Goal: Task Accomplishment & Management: Use online tool/utility

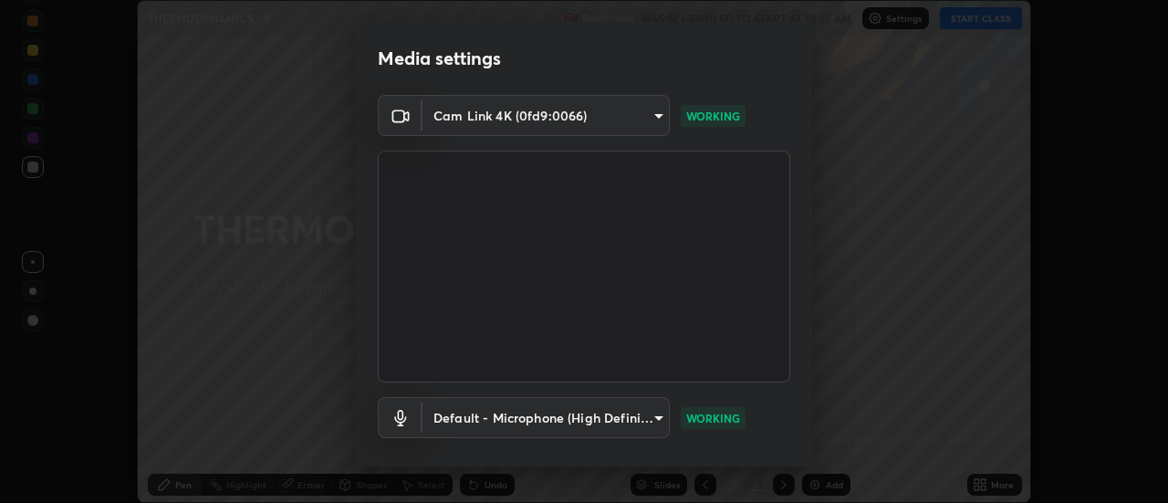
scroll to position [96, 0]
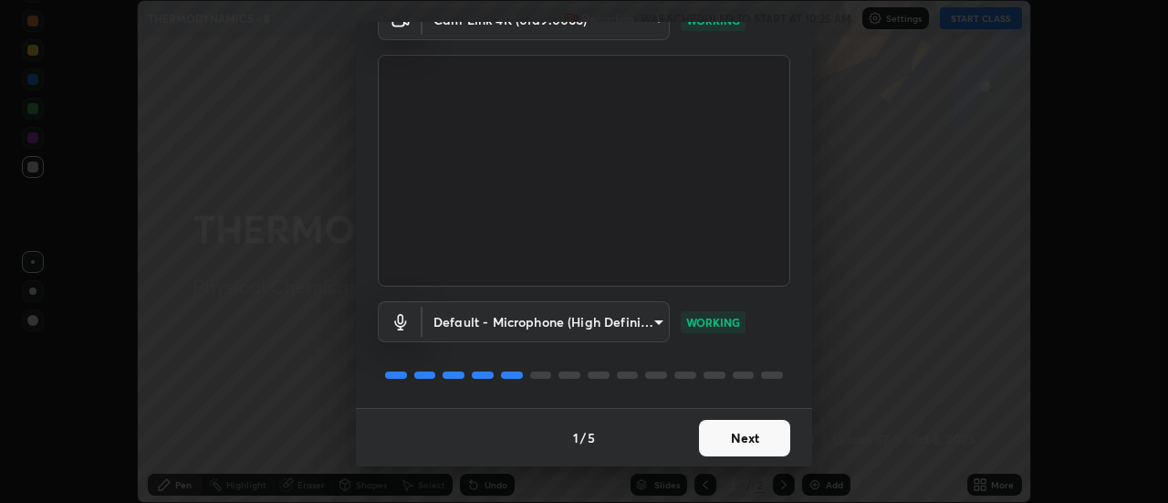
click at [751, 437] on button "Next" at bounding box center [744, 438] width 91 height 36
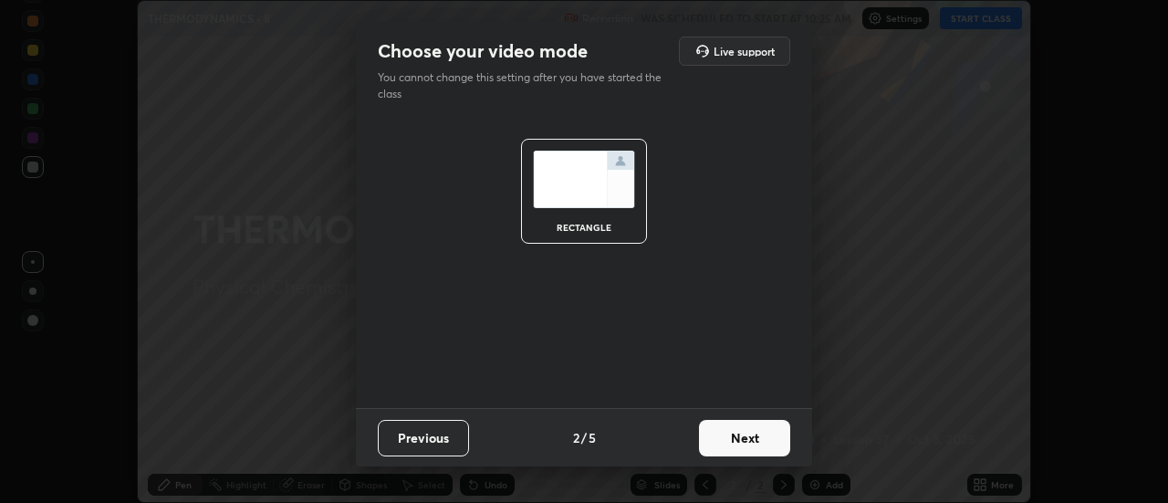
click at [748, 438] on button "Next" at bounding box center [744, 438] width 91 height 36
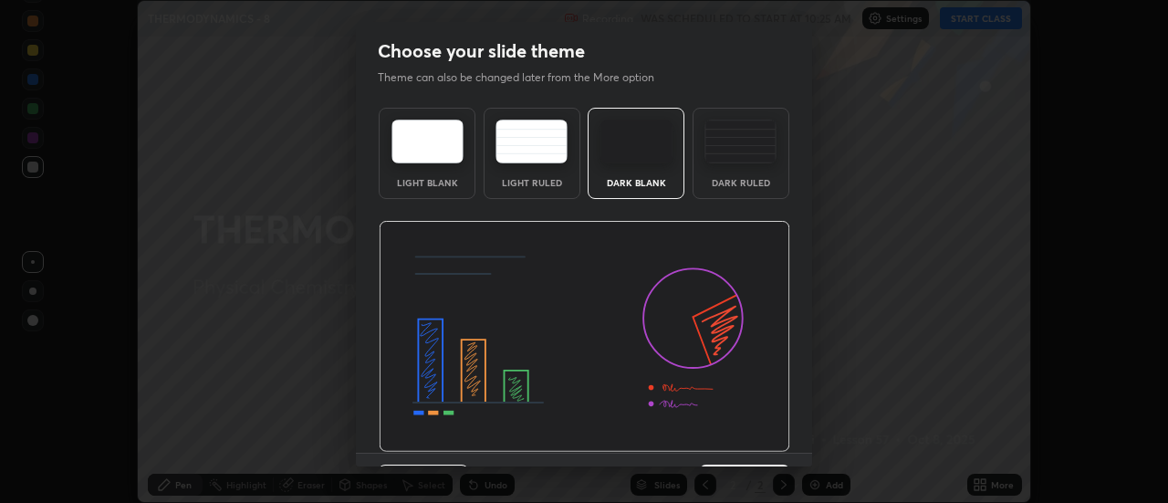
scroll to position [45, 0]
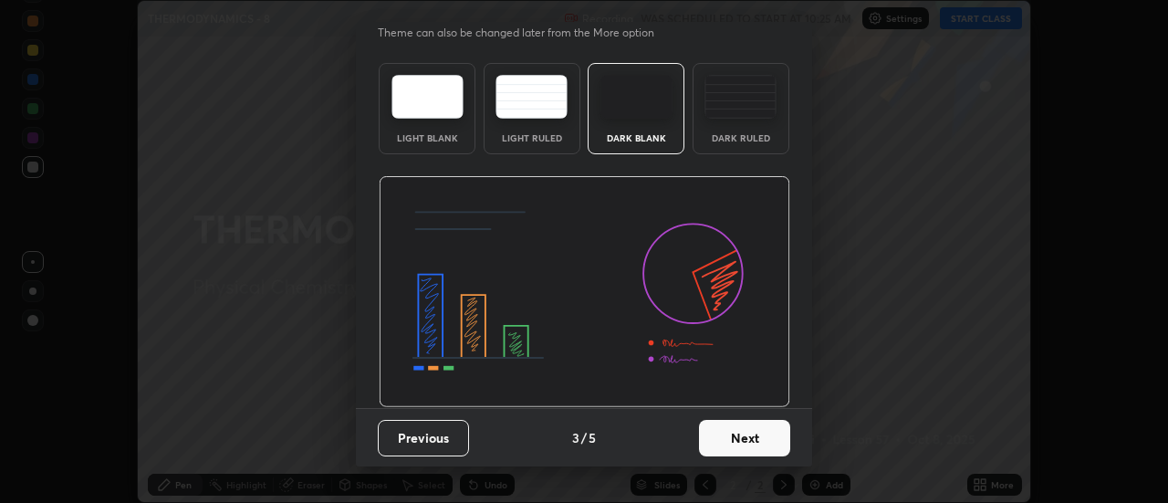
click at [745, 430] on button "Next" at bounding box center [744, 438] width 91 height 36
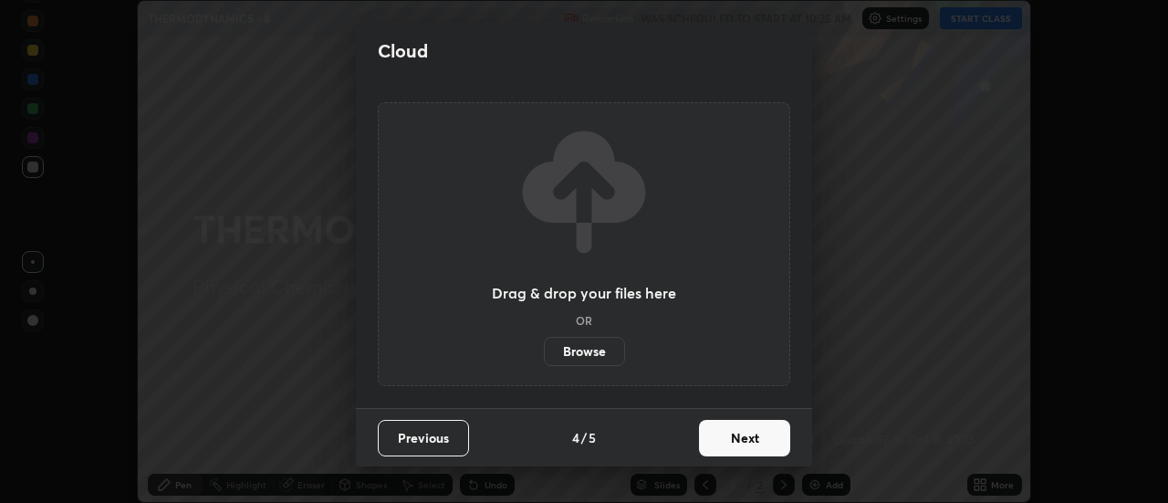
scroll to position [0, 0]
click at [753, 436] on button "Next" at bounding box center [744, 438] width 91 height 36
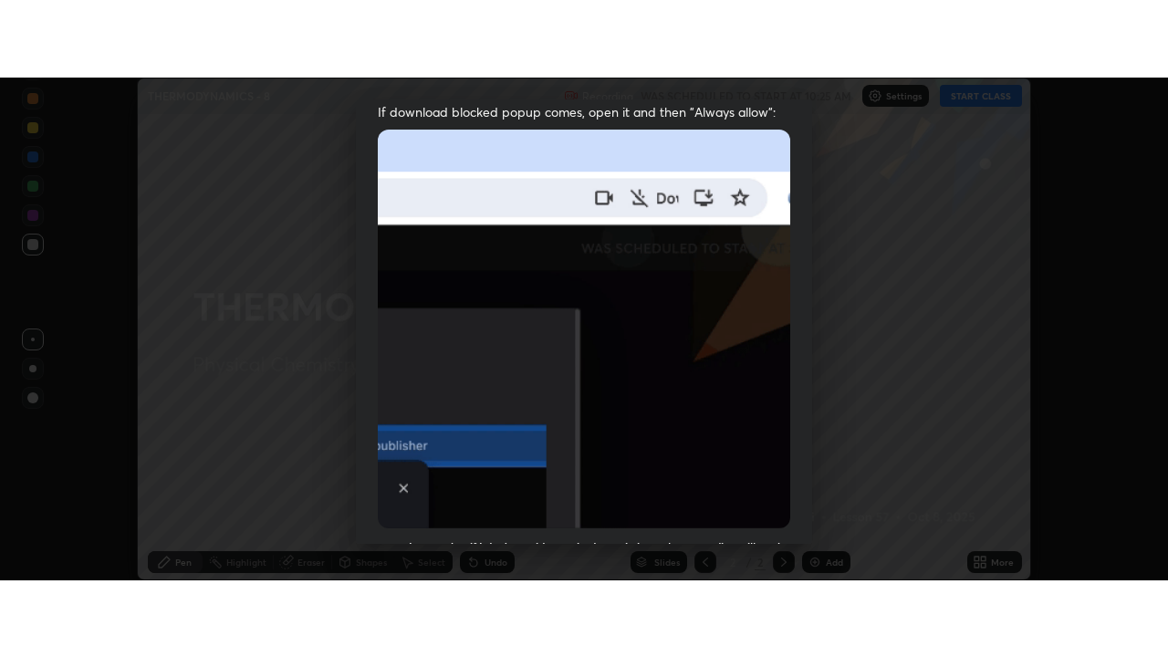
scroll to position [468, 0]
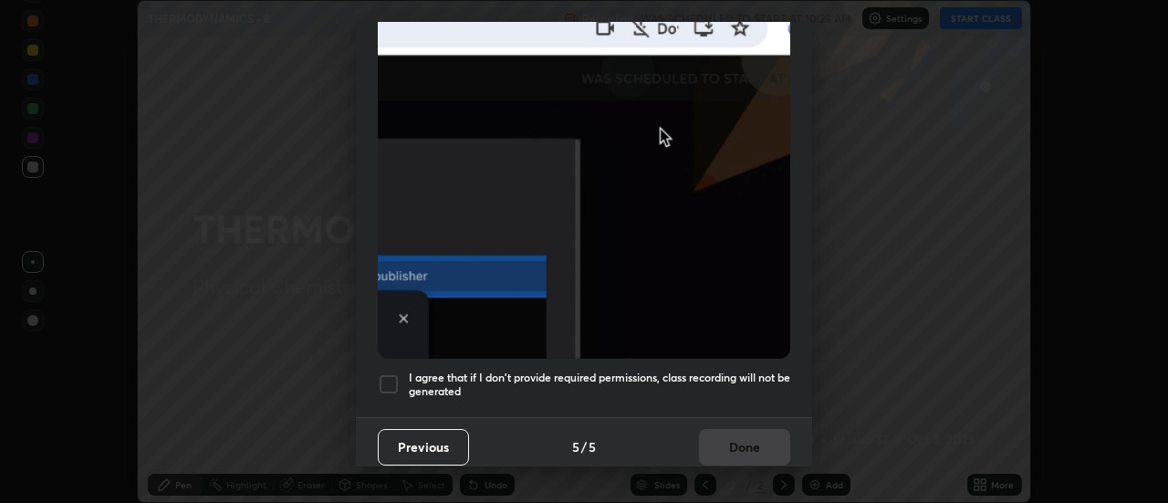
click at [725, 370] on h5 "I agree that if I don't provide required permissions, class recording will not …" at bounding box center [599, 384] width 381 height 28
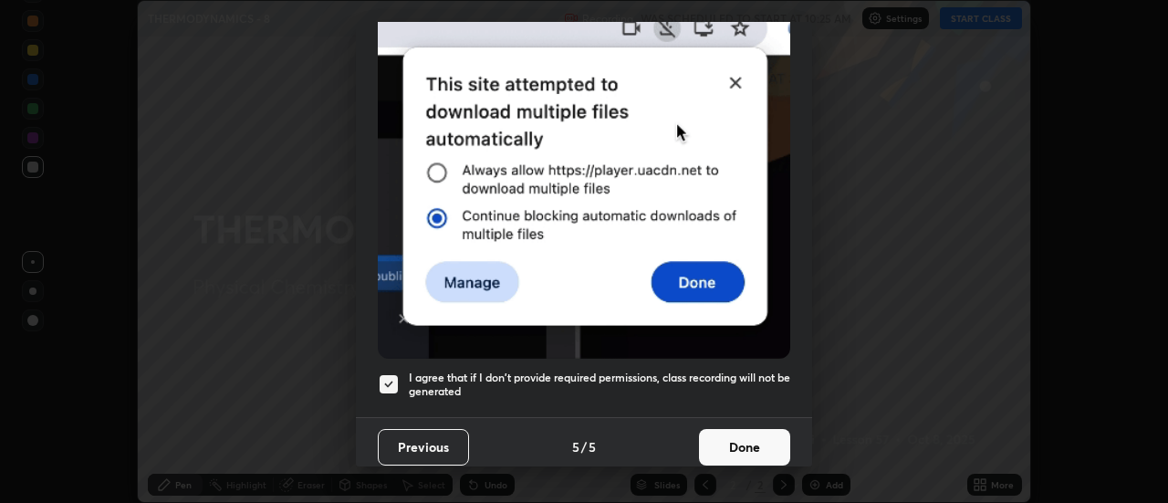
click at [722, 443] on button "Done" at bounding box center [744, 447] width 91 height 36
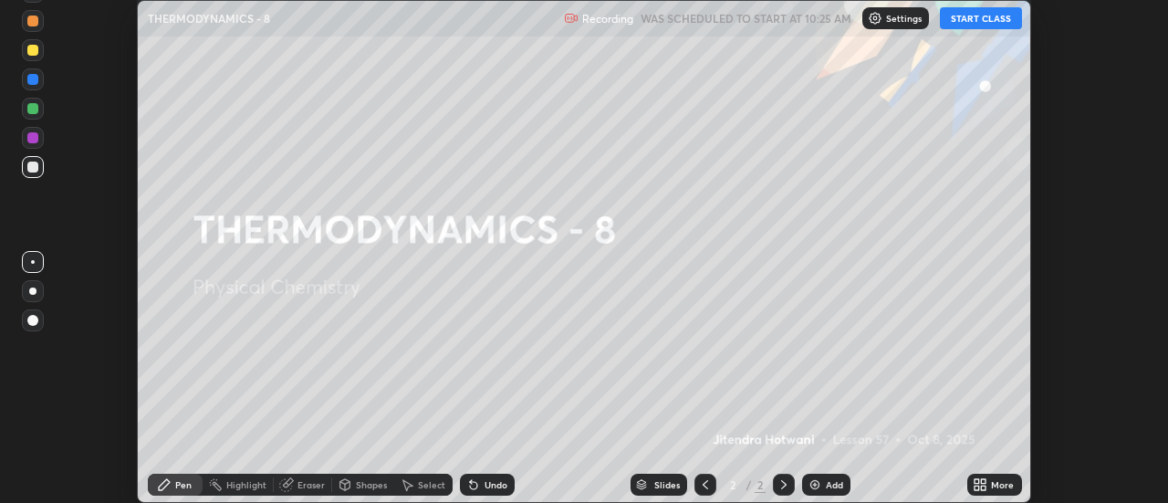
click at [977, 18] on button "START CLASS" at bounding box center [981, 18] width 82 height 22
click at [989, 486] on div "More" at bounding box center [994, 485] width 55 height 22
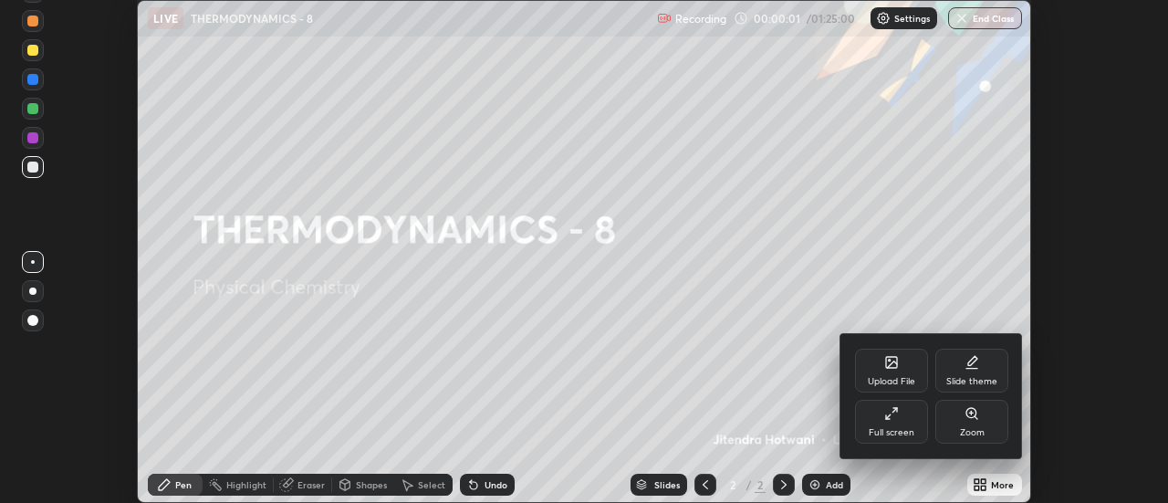
click at [901, 430] on div "Full screen" at bounding box center [892, 432] width 46 height 9
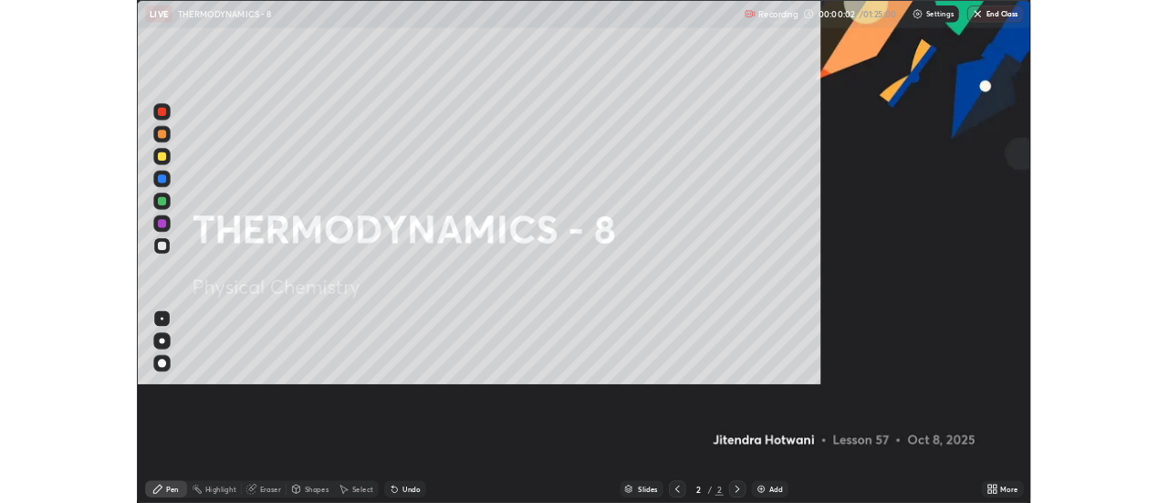
scroll to position [657, 1168]
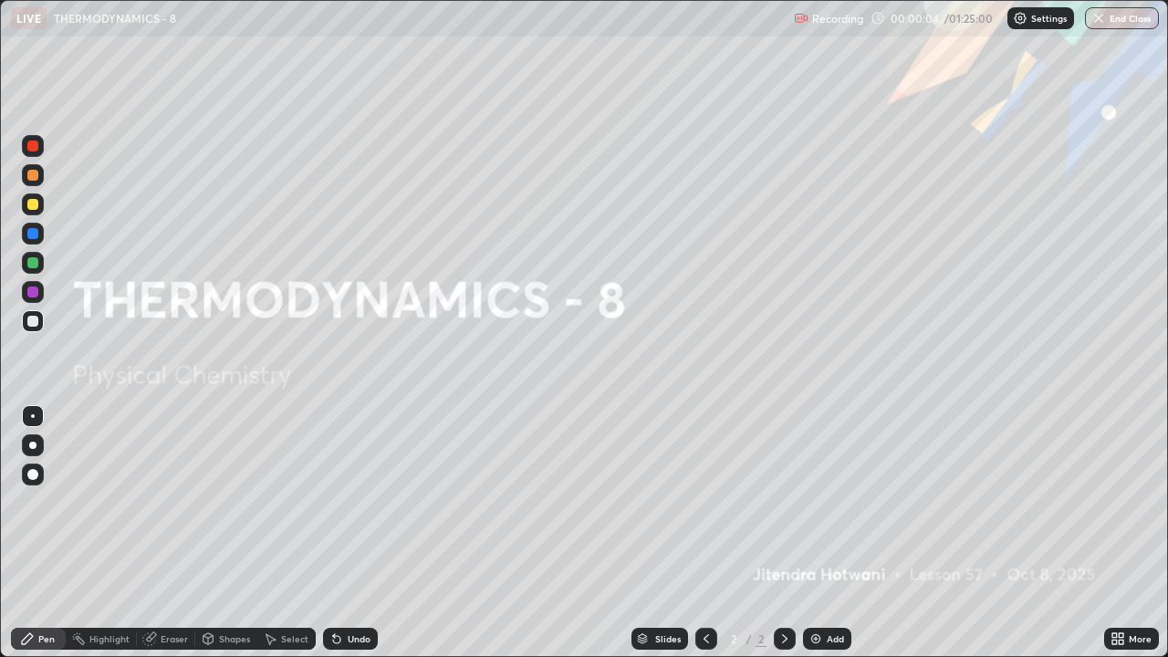
click at [818, 502] on img at bounding box center [815, 638] width 15 height 15
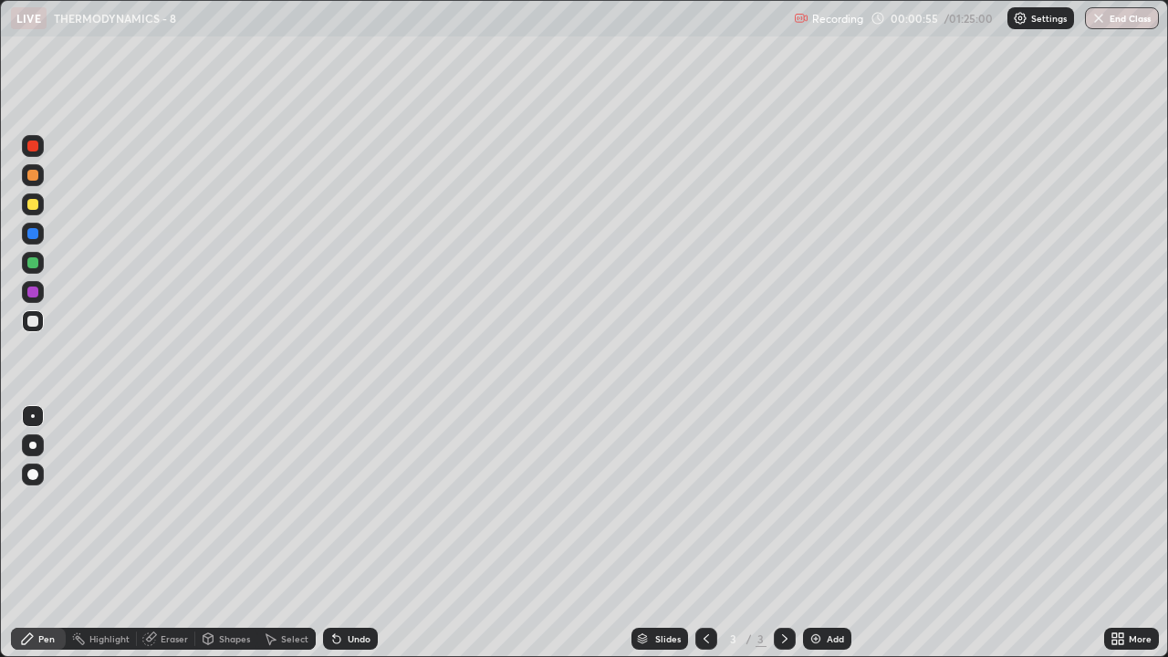
click at [348, 502] on div "Undo" at bounding box center [359, 638] width 23 height 9
click at [349, 502] on div "Undo" at bounding box center [350, 639] width 55 height 22
click at [353, 502] on div "Undo" at bounding box center [359, 638] width 23 height 9
click at [158, 502] on div "Eraser" at bounding box center [166, 639] width 58 height 22
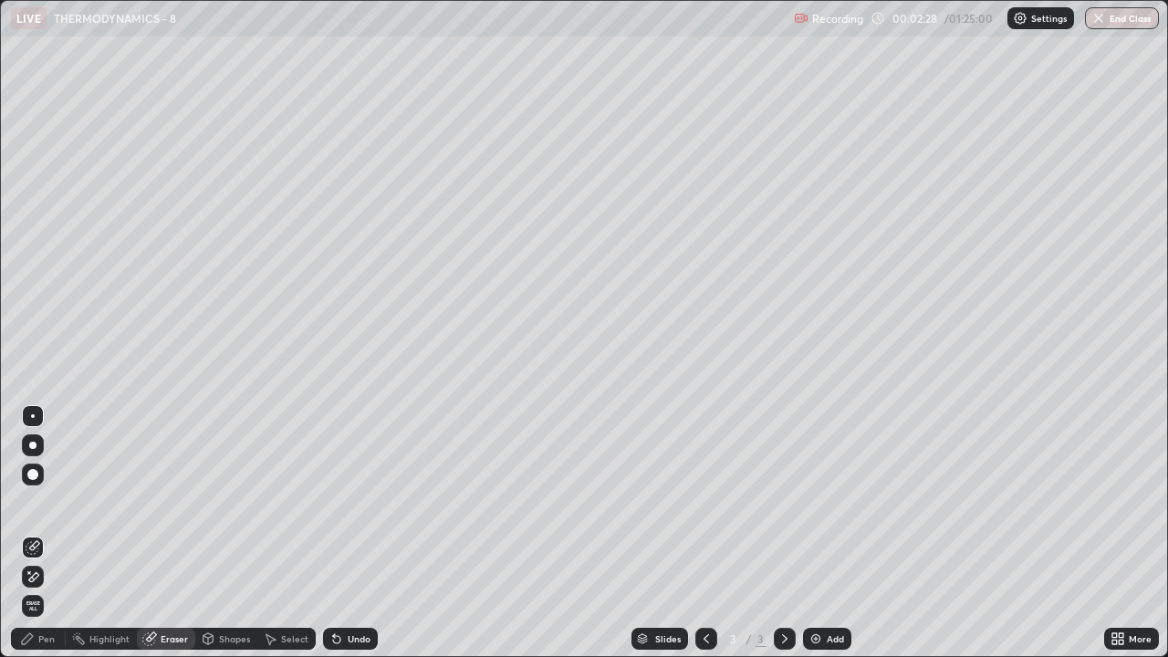
click at [33, 502] on span "Erase all" at bounding box center [33, 605] width 20 height 11
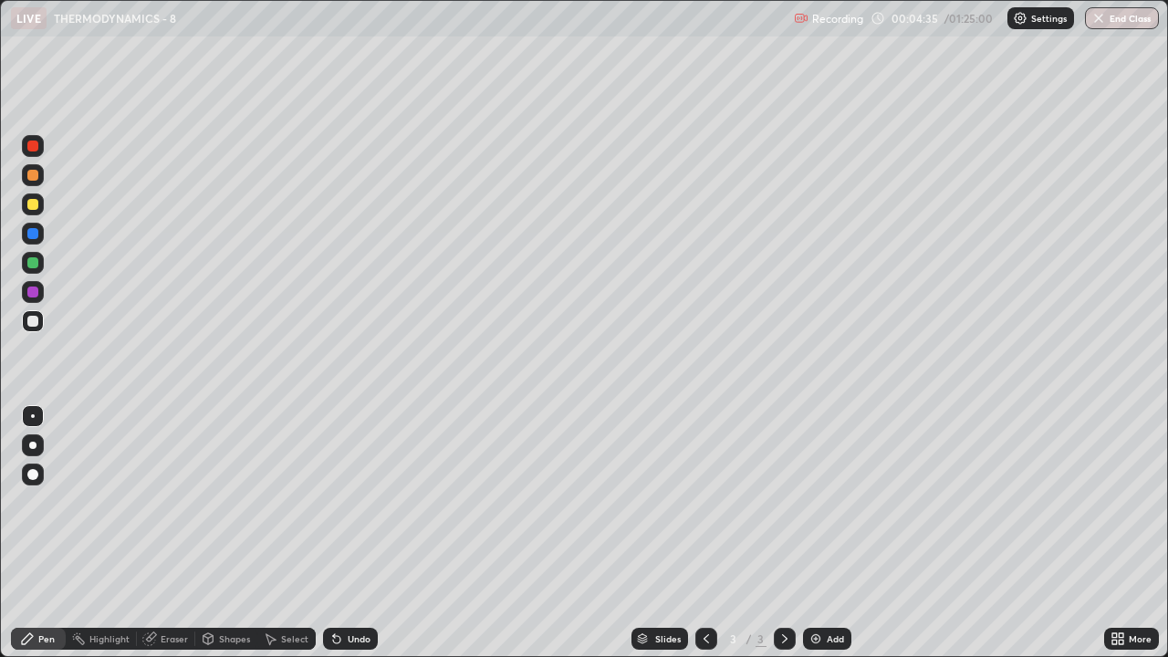
click at [33, 259] on div at bounding box center [32, 262] width 11 height 11
click at [28, 323] on div at bounding box center [32, 321] width 11 height 11
click at [35, 264] on div at bounding box center [32, 262] width 11 height 11
click at [28, 203] on div at bounding box center [32, 204] width 11 height 11
click at [32, 321] on div at bounding box center [32, 321] width 11 height 11
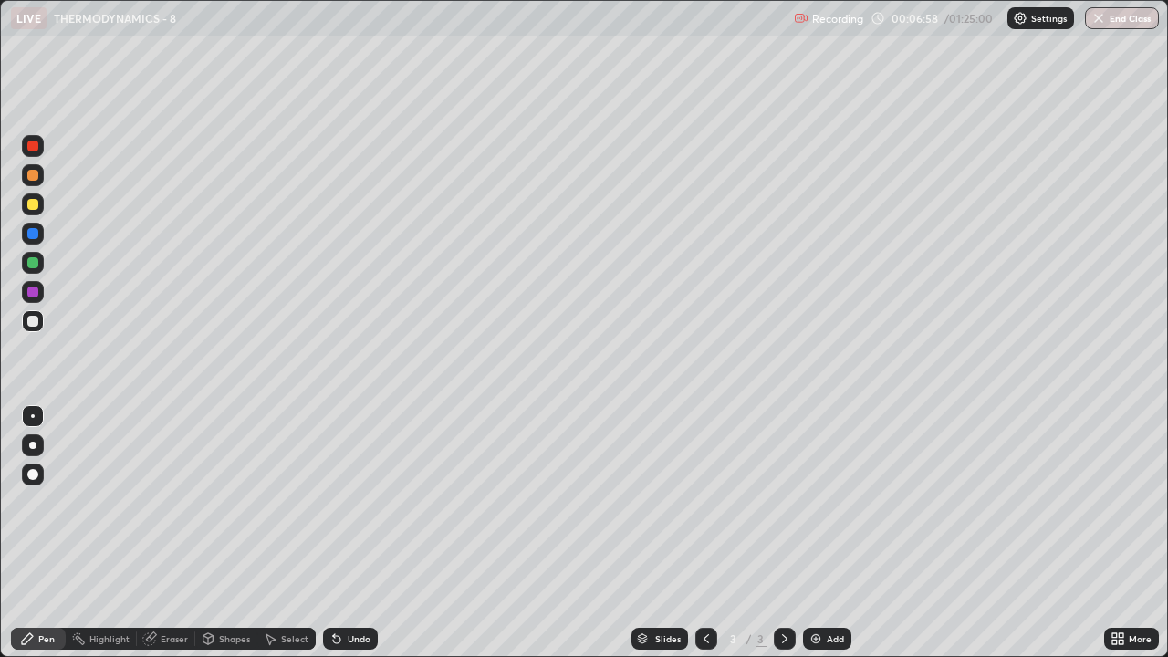
click at [30, 202] on div at bounding box center [32, 204] width 11 height 11
click at [823, 502] on div "Add" at bounding box center [827, 639] width 48 height 22
click at [33, 235] on div at bounding box center [32, 233] width 11 height 11
click at [36, 325] on div at bounding box center [32, 321] width 11 height 11
click at [27, 269] on div at bounding box center [33, 263] width 22 height 22
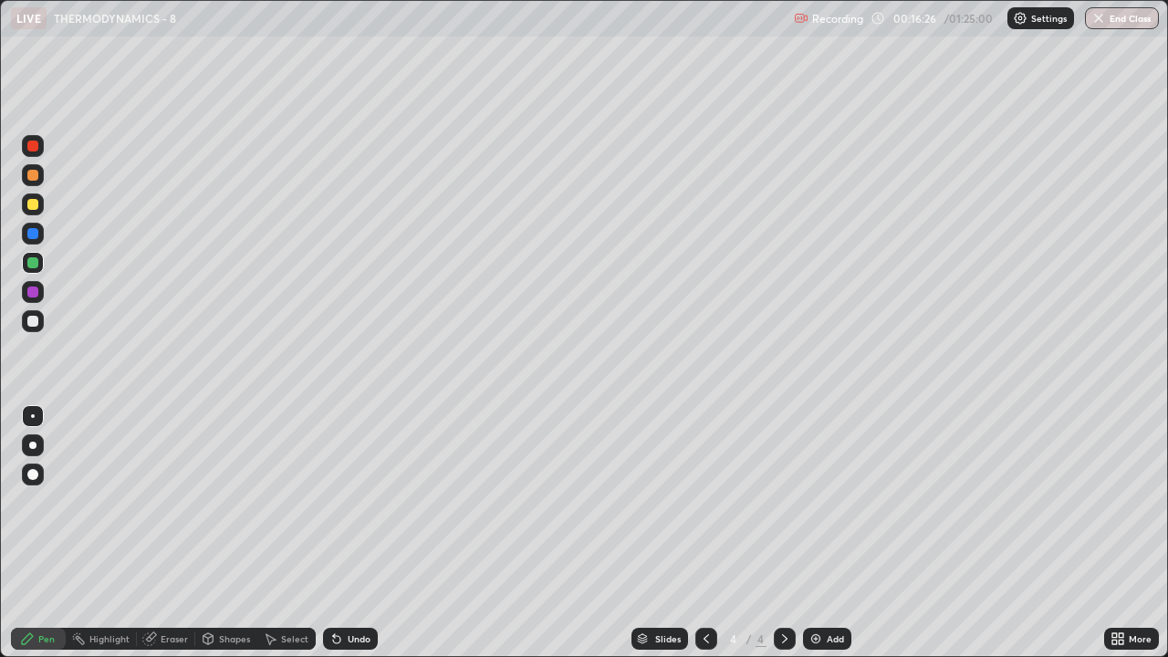
click at [349, 502] on div "Undo" at bounding box center [359, 638] width 23 height 9
click at [42, 321] on div at bounding box center [33, 321] width 22 height 22
click at [35, 207] on div at bounding box center [32, 204] width 11 height 11
click at [827, 502] on div "Add" at bounding box center [835, 638] width 17 height 9
click at [34, 264] on div at bounding box center [32, 262] width 11 height 11
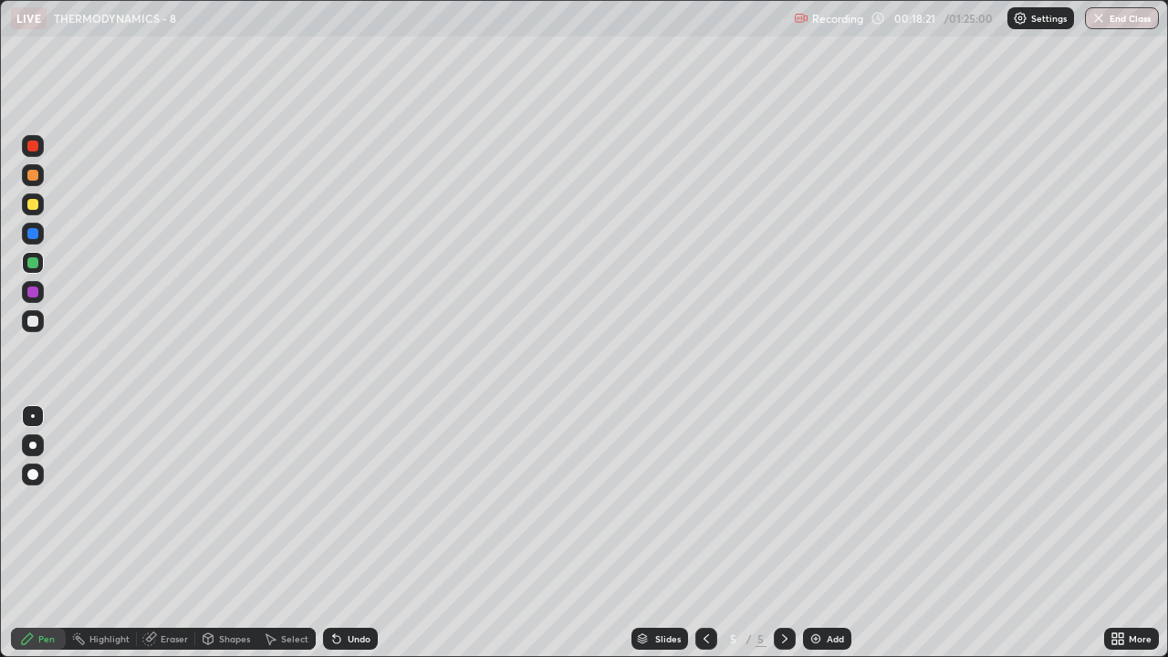
click at [34, 318] on div at bounding box center [32, 321] width 11 height 11
click at [704, 502] on icon at bounding box center [706, 638] width 15 height 15
click at [783, 502] on icon at bounding box center [784, 638] width 15 height 15
click at [36, 206] on div at bounding box center [32, 204] width 11 height 11
click at [36, 265] on div at bounding box center [32, 262] width 11 height 11
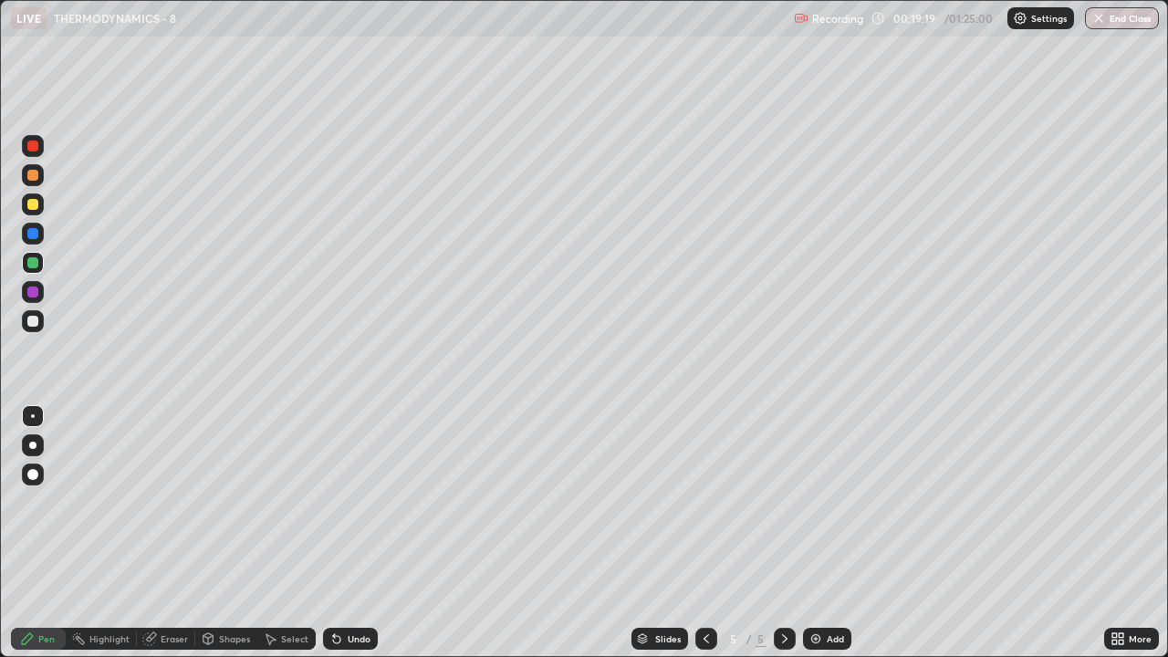
click at [31, 321] on div at bounding box center [32, 321] width 11 height 11
click at [349, 502] on div "Undo" at bounding box center [359, 638] width 23 height 9
click at [349, 502] on div "Undo" at bounding box center [350, 639] width 55 height 22
click at [39, 203] on div at bounding box center [33, 204] width 22 height 22
click at [704, 502] on icon at bounding box center [706, 638] width 15 height 15
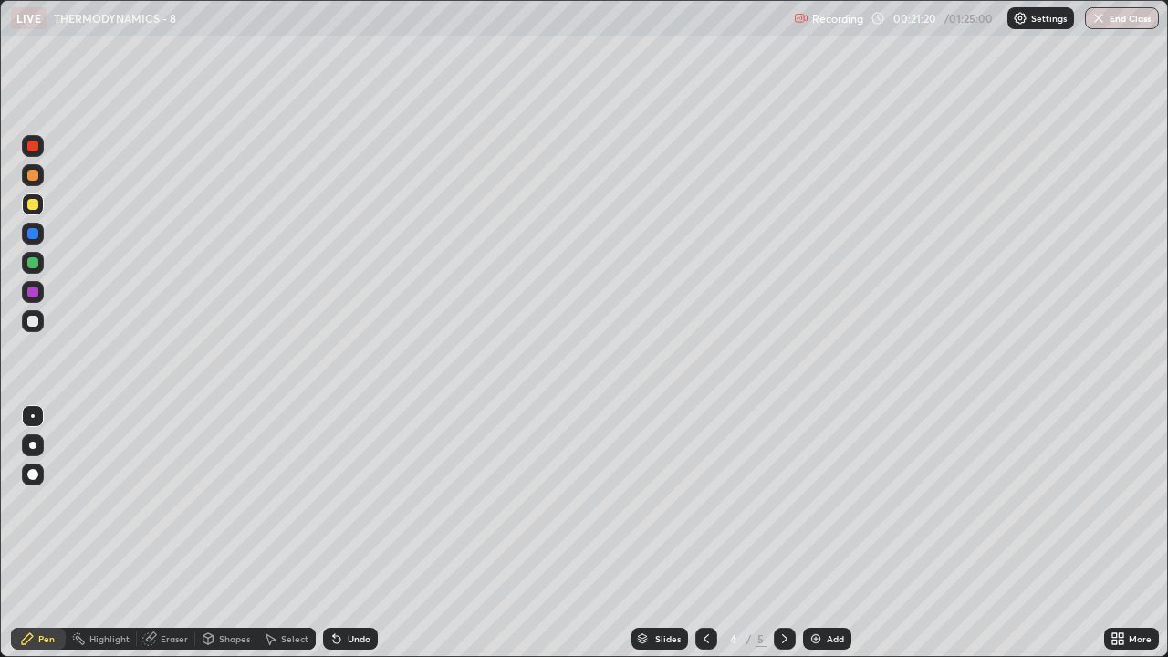
click at [781, 502] on icon at bounding box center [784, 638] width 15 height 15
click at [821, 502] on div "Add" at bounding box center [827, 639] width 48 height 22
click at [31, 205] on div at bounding box center [32, 204] width 11 height 11
click at [34, 263] on div at bounding box center [32, 262] width 11 height 11
click at [228, 502] on div "Shapes" at bounding box center [234, 638] width 31 height 9
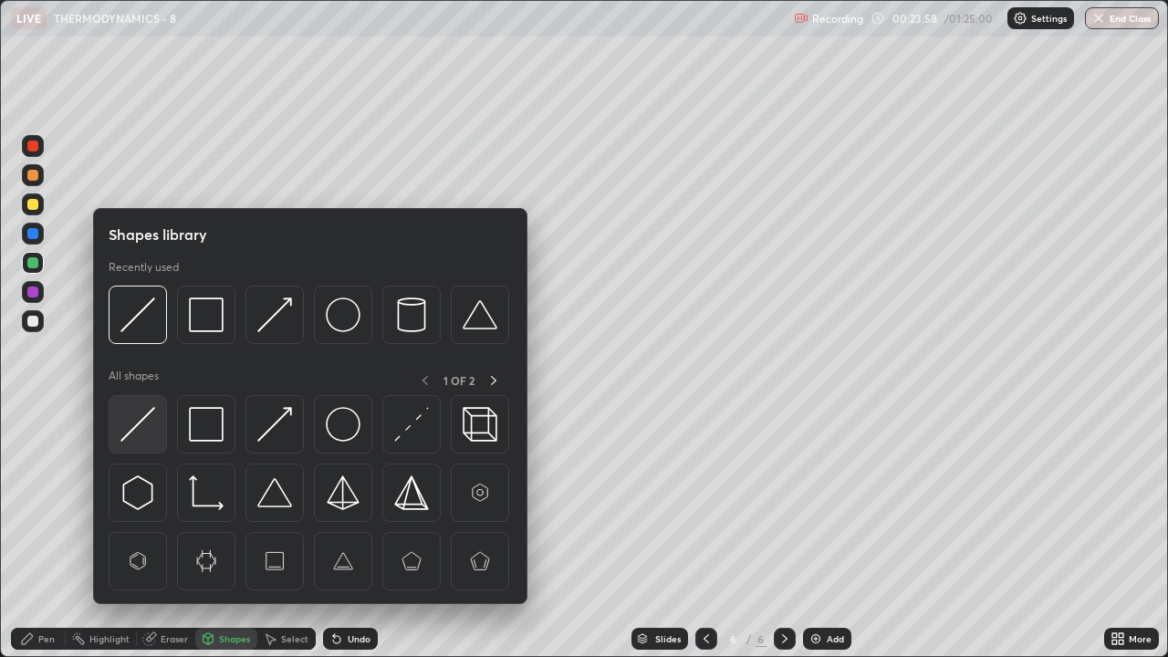
click at [134, 431] on img at bounding box center [137, 424] width 35 height 35
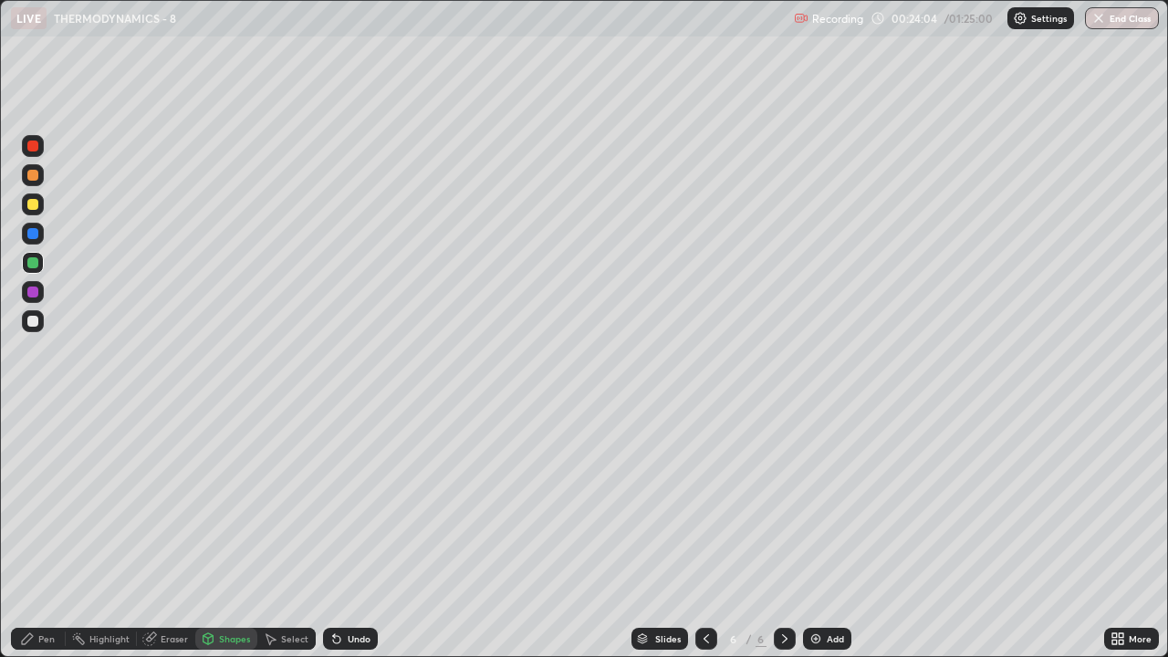
click at [32, 321] on div at bounding box center [32, 321] width 11 height 11
click at [49, 502] on div "Pen" at bounding box center [46, 638] width 16 height 9
click at [33, 264] on div at bounding box center [32, 262] width 11 height 11
click at [228, 502] on div "Shapes" at bounding box center [234, 638] width 31 height 9
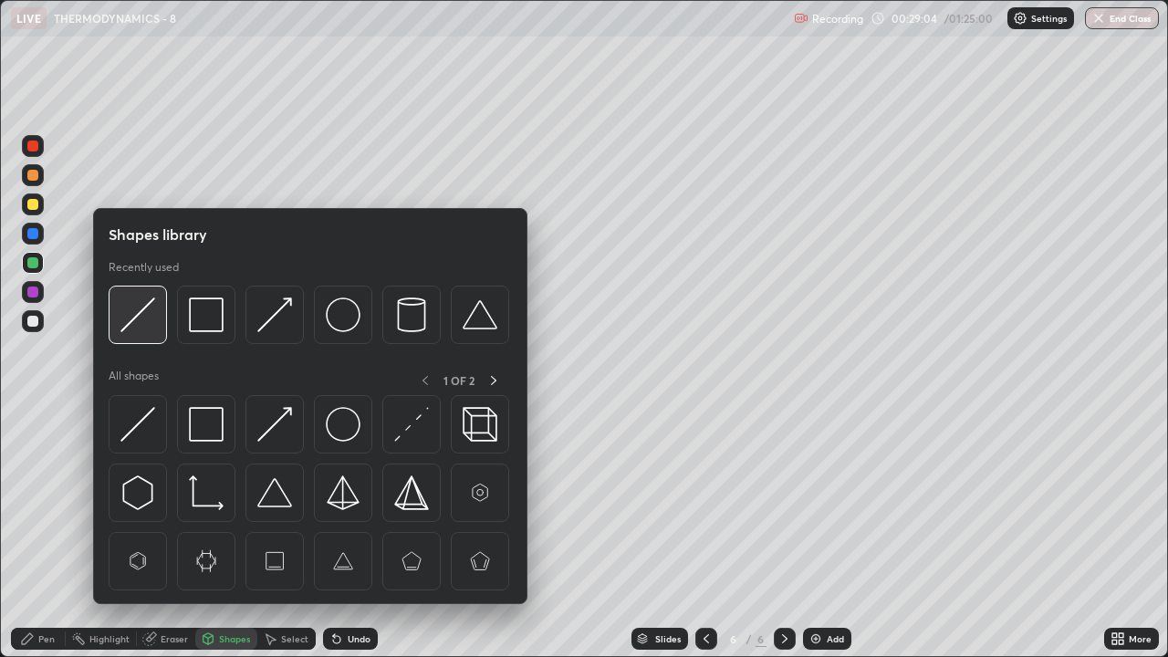
click at [139, 323] on img at bounding box center [137, 314] width 35 height 35
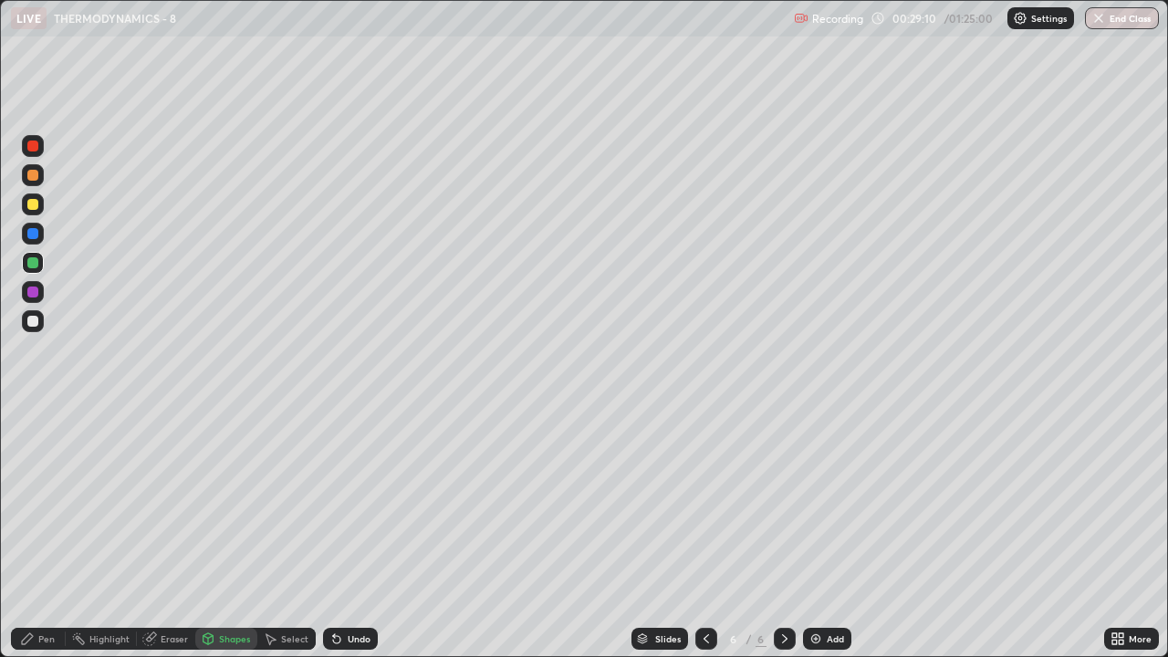
click at [46, 502] on div "Pen" at bounding box center [46, 638] width 16 height 9
click at [30, 205] on div at bounding box center [32, 204] width 11 height 11
click at [34, 320] on div at bounding box center [32, 321] width 11 height 11
click at [34, 322] on div at bounding box center [32, 321] width 11 height 11
click at [704, 502] on icon at bounding box center [706, 638] width 5 height 9
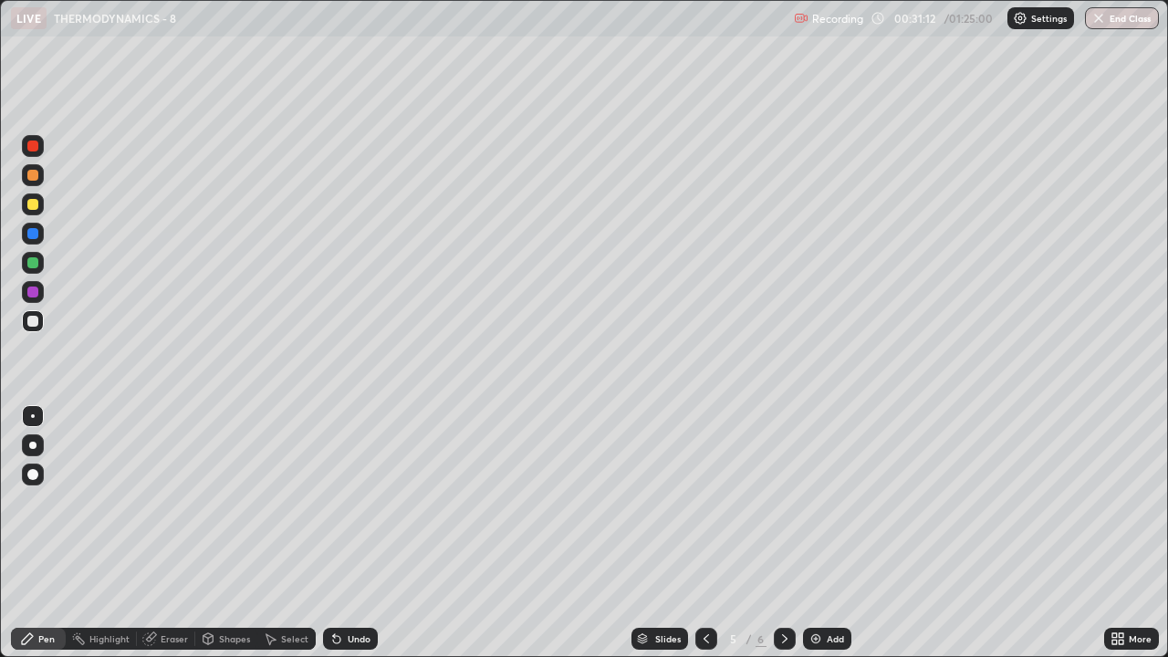
click at [702, 502] on icon at bounding box center [706, 638] width 15 height 15
click at [709, 502] on icon at bounding box center [706, 638] width 15 height 15
click at [786, 502] on icon at bounding box center [784, 638] width 15 height 15
click at [703, 502] on icon at bounding box center [706, 638] width 15 height 15
click at [706, 502] on icon at bounding box center [706, 638] width 15 height 15
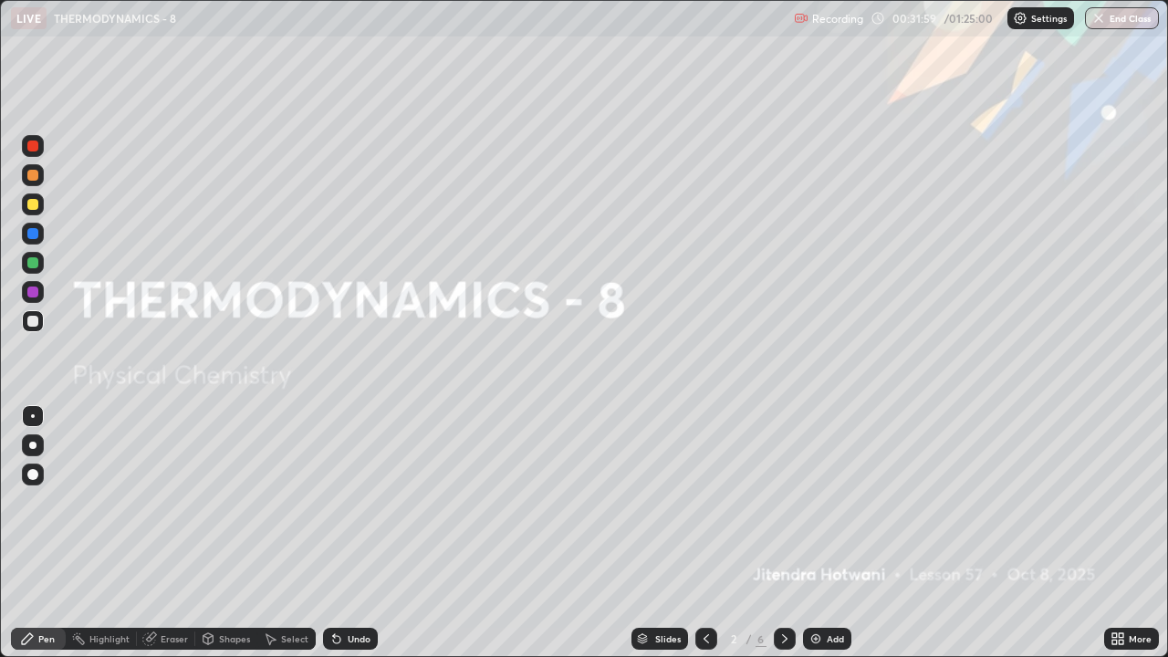
click at [774, 502] on div at bounding box center [785, 639] width 22 height 22
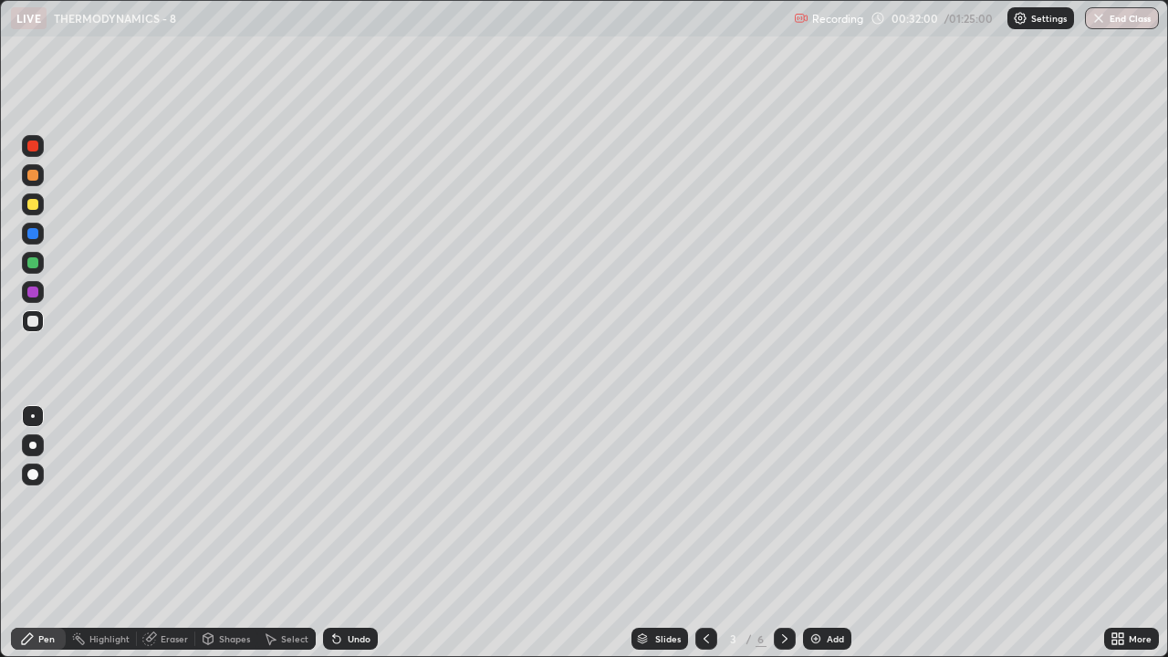
click at [780, 502] on icon at bounding box center [784, 638] width 15 height 15
click at [783, 502] on icon at bounding box center [784, 638] width 15 height 15
click at [706, 502] on icon at bounding box center [706, 638] width 15 height 15
click at [704, 502] on icon at bounding box center [706, 638] width 5 height 9
click at [174, 502] on div "Eraser" at bounding box center [174, 638] width 27 height 9
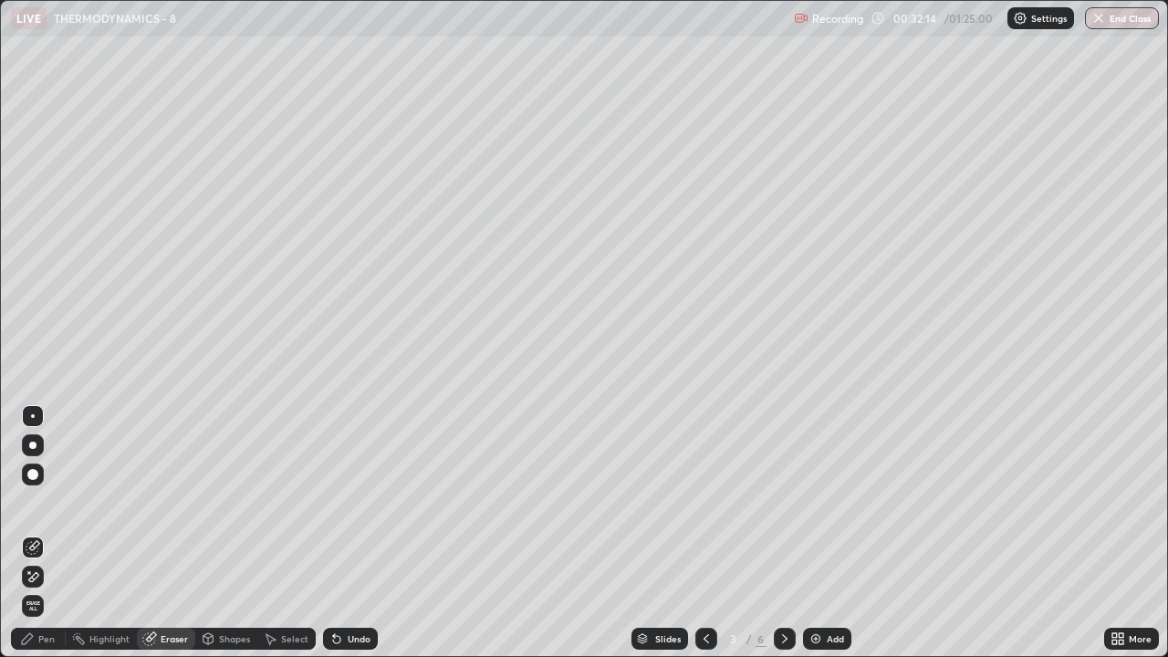
click at [783, 502] on icon at bounding box center [784, 638] width 15 height 15
click at [777, 502] on div at bounding box center [785, 639] width 22 height 22
click at [822, 502] on div "Add" at bounding box center [827, 639] width 48 height 22
click at [47, 502] on div "Pen" at bounding box center [46, 638] width 16 height 9
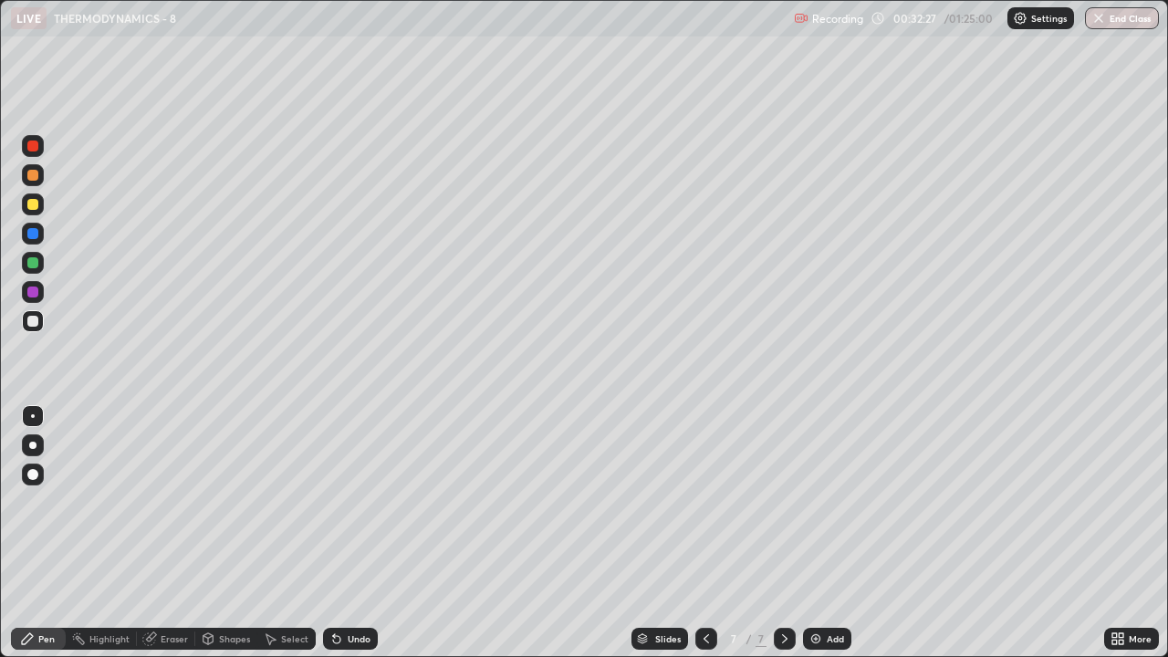
click at [180, 502] on div "Eraser" at bounding box center [174, 638] width 27 height 9
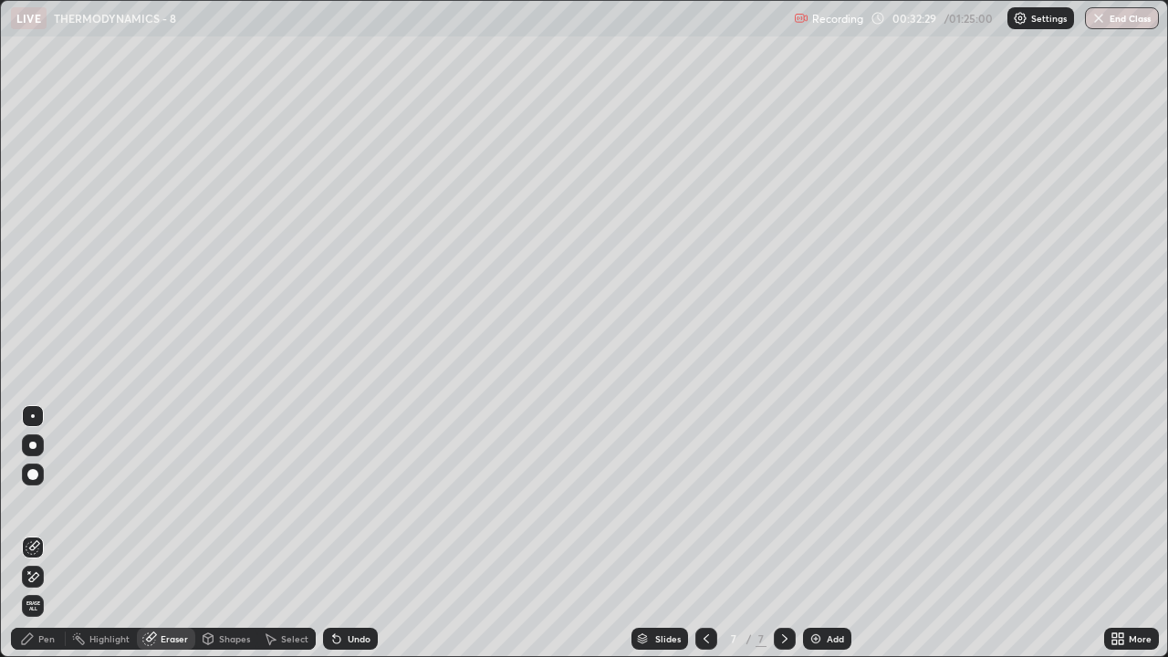
click at [46, 502] on div "Pen" at bounding box center [46, 638] width 16 height 9
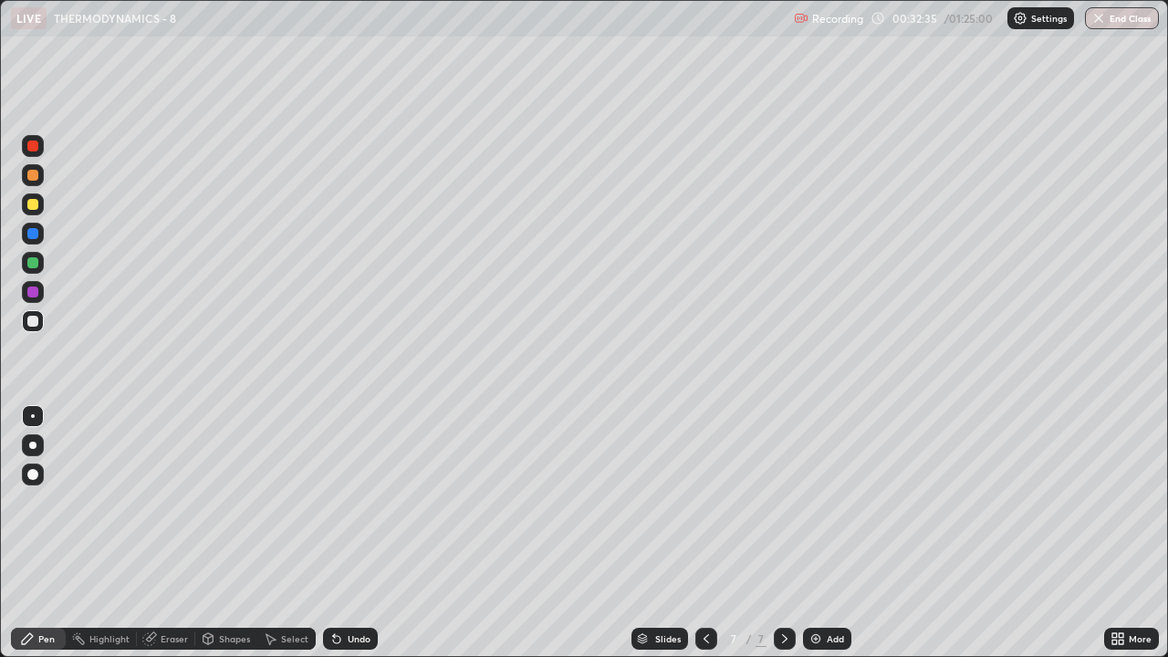
click at [349, 502] on div "Undo" at bounding box center [359, 638] width 23 height 9
click at [704, 502] on icon at bounding box center [706, 638] width 15 height 15
click at [777, 502] on icon at bounding box center [784, 638] width 15 height 15
click at [31, 263] on div at bounding box center [32, 262] width 11 height 11
click at [365, 502] on div "Undo" at bounding box center [359, 638] width 23 height 9
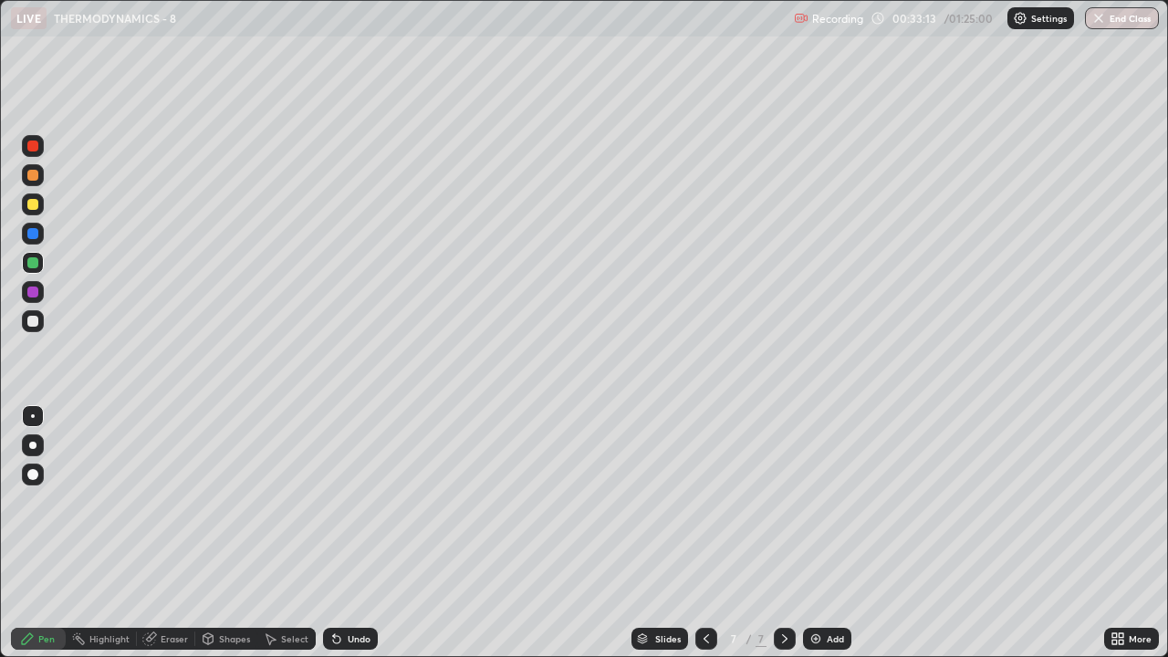
click at [333, 502] on icon at bounding box center [334, 635] width 2 height 2
click at [30, 323] on div at bounding box center [32, 321] width 11 height 11
click at [341, 502] on div "Undo" at bounding box center [350, 639] width 55 height 22
click at [344, 502] on div "Undo" at bounding box center [350, 639] width 55 height 22
click at [348, 502] on div "Undo" at bounding box center [359, 638] width 23 height 9
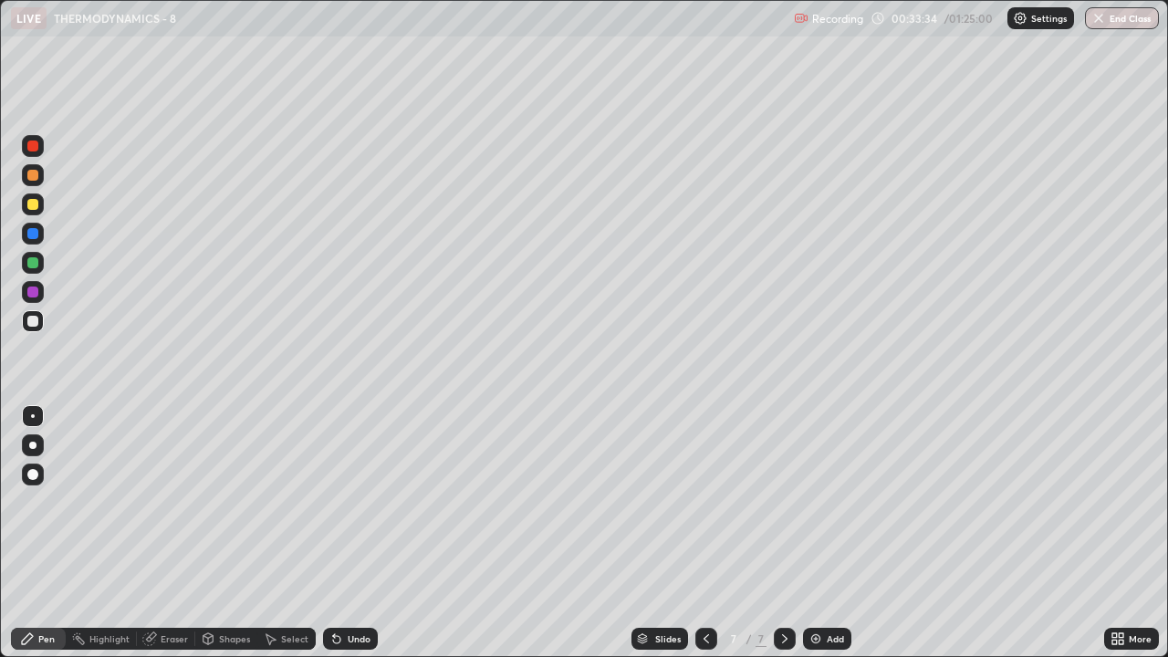
click at [348, 502] on div "Undo" at bounding box center [359, 638] width 23 height 9
click at [704, 502] on icon at bounding box center [706, 638] width 15 height 15
click at [695, 502] on div at bounding box center [706, 639] width 22 height 22
click at [704, 502] on icon at bounding box center [706, 638] width 15 height 15
click at [783, 502] on icon at bounding box center [784, 638] width 15 height 15
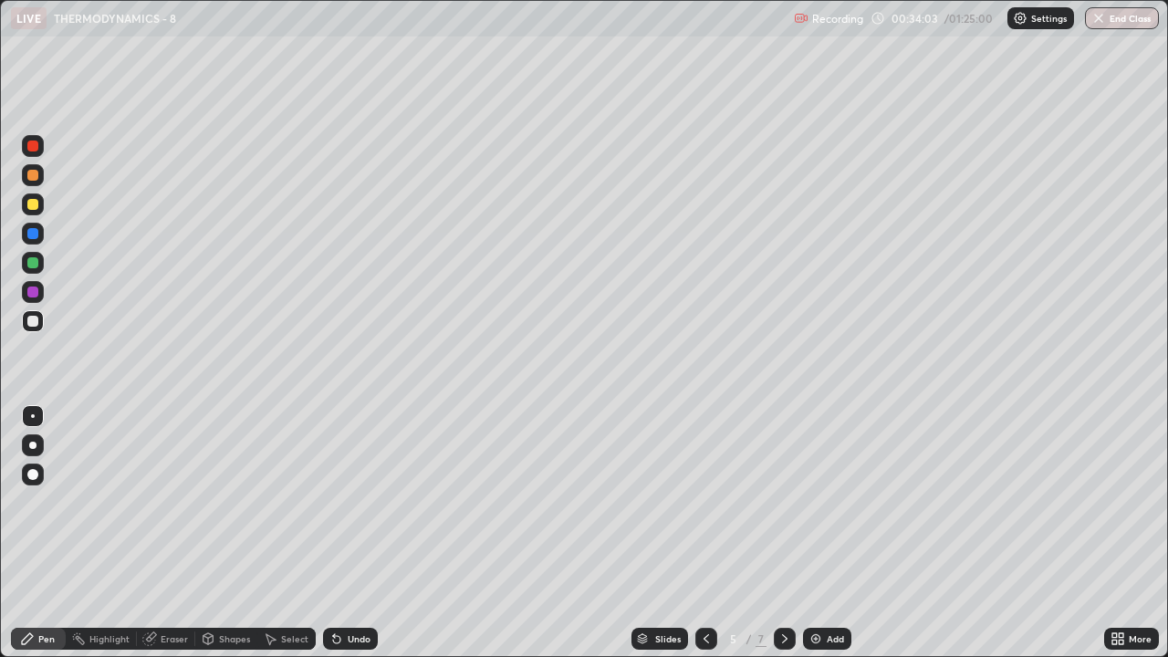
click at [784, 502] on icon at bounding box center [784, 638] width 15 height 15
click at [783, 502] on icon at bounding box center [784, 638] width 15 height 15
click at [818, 502] on img at bounding box center [815, 638] width 15 height 15
click at [702, 502] on icon at bounding box center [706, 638] width 15 height 15
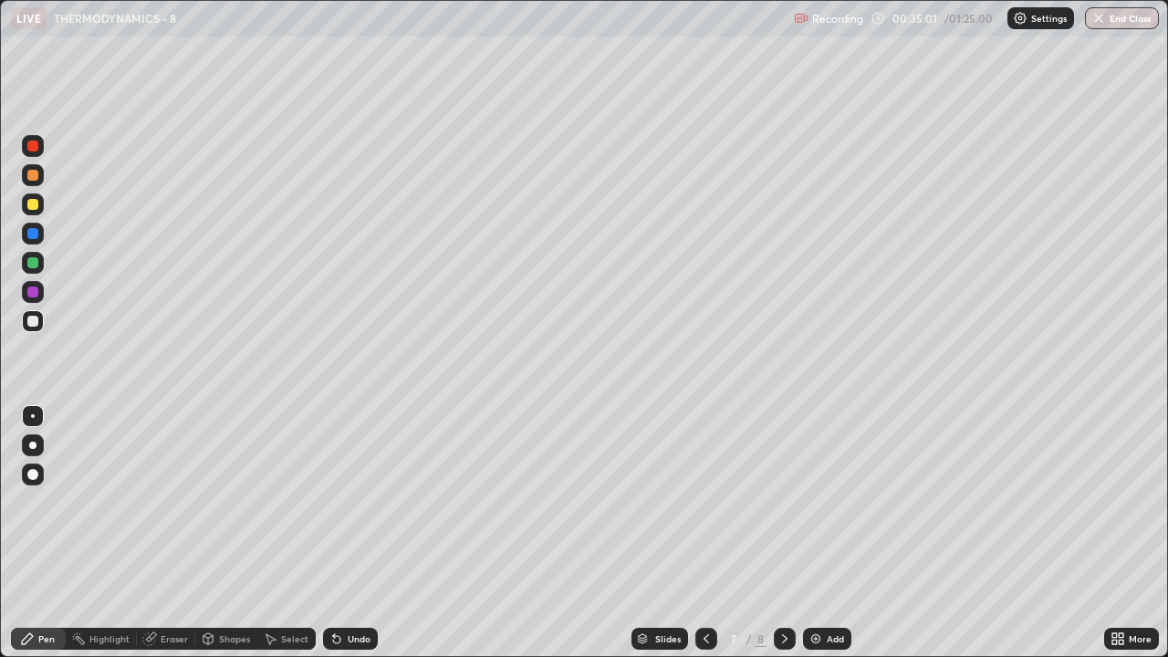
click at [704, 502] on icon at bounding box center [706, 638] width 15 height 15
click at [782, 502] on icon at bounding box center [784, 638] width 15 height 15
click at [785, 502] on icon at bounding box center [784, 638] width 5 height 9
click at [34, 263] on div at bounding box center [32, 262] width 11 height 11
click at [704, 502] on icon at bounding box center [706, 638] width 15 height 15
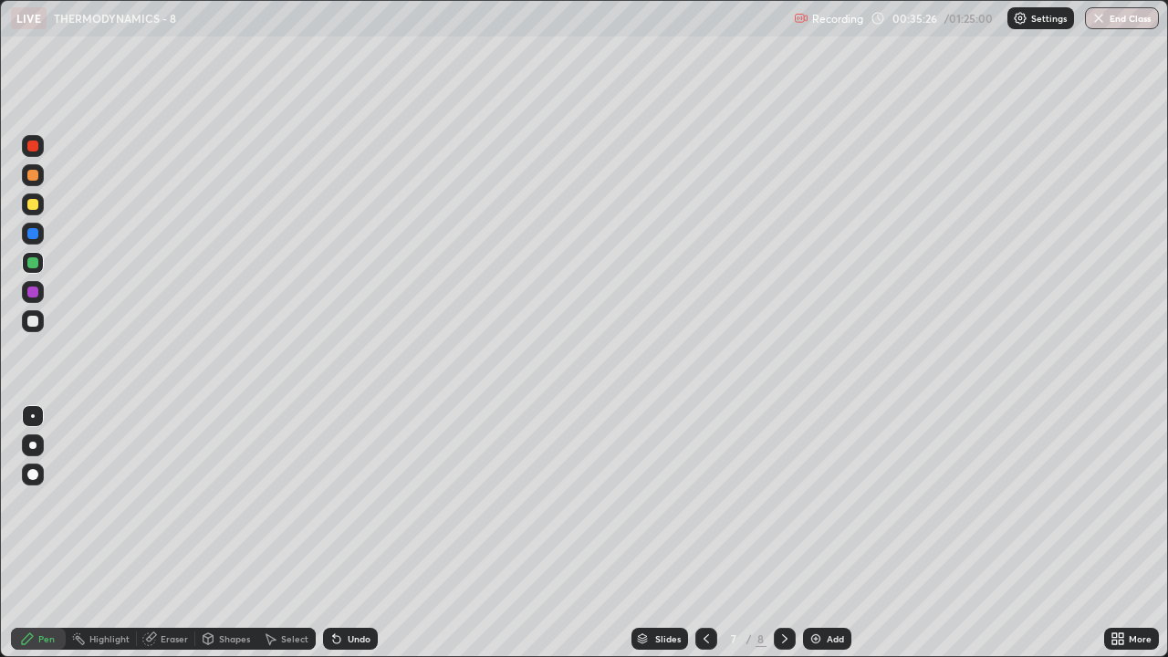
click at [704, 502] on icon at bounding box center [706, 638] width 15 height 15
click at [782, 502] on icon at bounding box center [784, 638] width 15 height 15
click at [783, 502] on icon at bounding box center [784, 638] width 15 height 15
click at [37, 321] on div at bounding box center [32, 321] width 11 height 11
click at [700, 502] on icon at bounding box center [706, 638] width 15 height 15
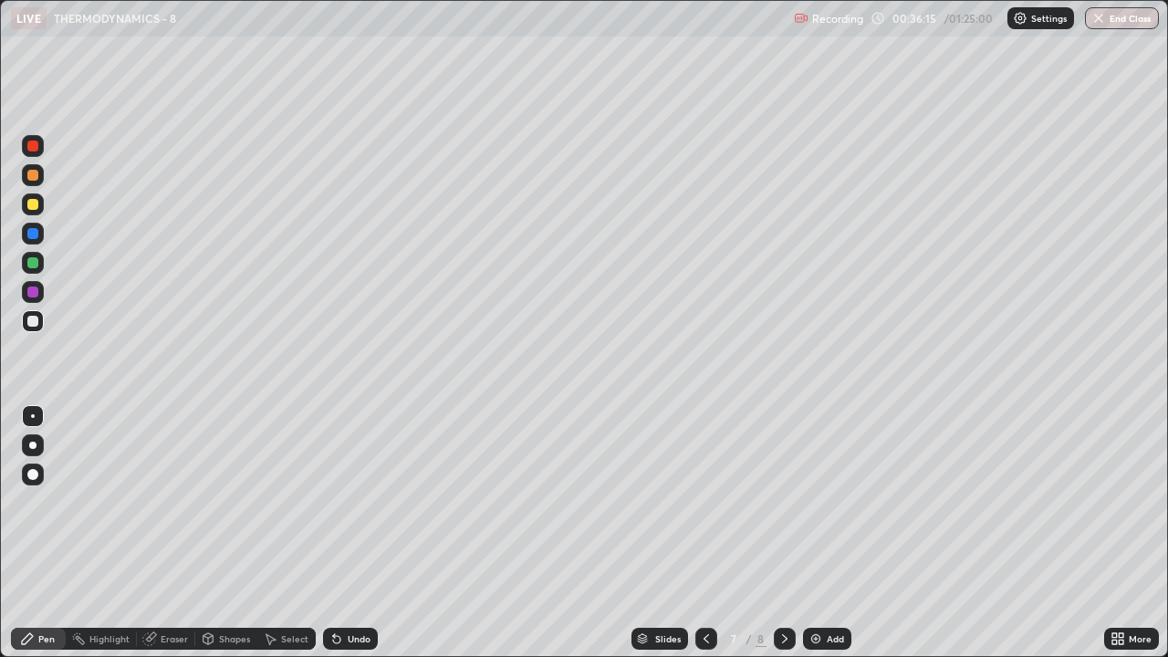
click at [783, 502] on icon at bounding box center [784, 638] width 15 height 15
click at [354, 502] on div "Undo" at bounding box center [359, 638] width 23 height 9
click at [704, 502] on icon at bounding box center [706, 638] width 5 height 9
click at [704, 502] on icon at bounding box center [706, 638] width 15 height 15
click at [783, 502] on icon at bounding box center [784, 638] width 15 height 15
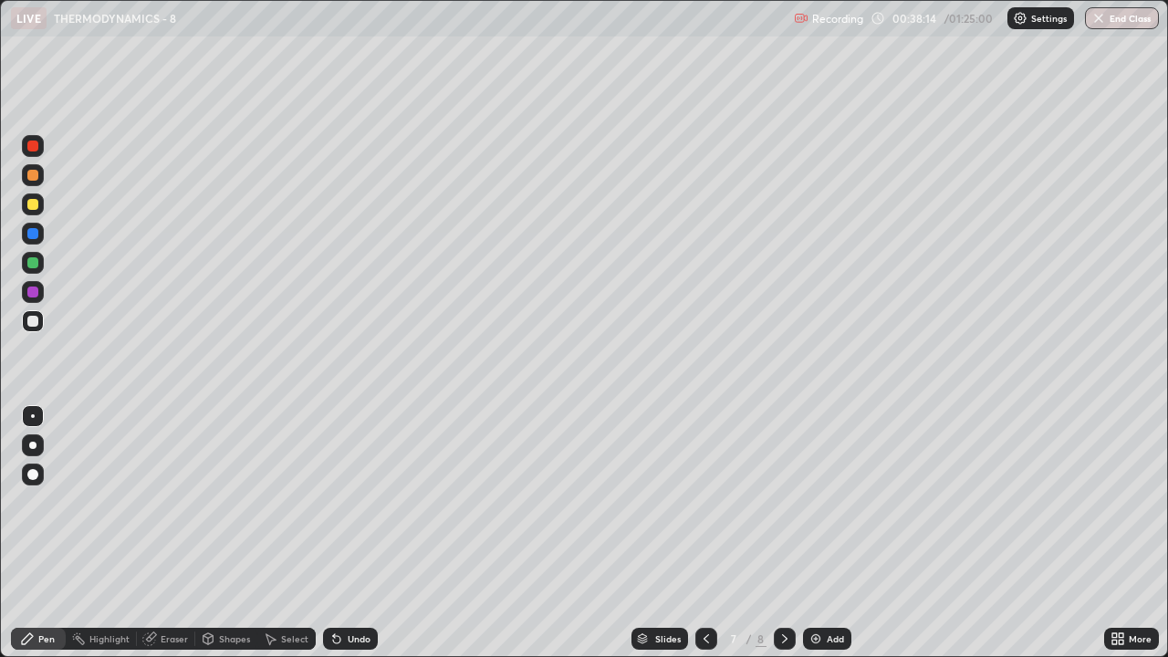
click at [785, 502] on icon at bounding box center [784, 638] width 5 height 9
click at [704, 502] on icon at bounding box center [706, 638] width 15 height 15
click at [783, 502] on icon at bounding box center [784, 638] width 15 height 15
click at [704, 502] on icon at bounding box center [706, 638] width 15 height 15
click at [783, 502] on icon at bounding box center [784, 638] width 15 height 15
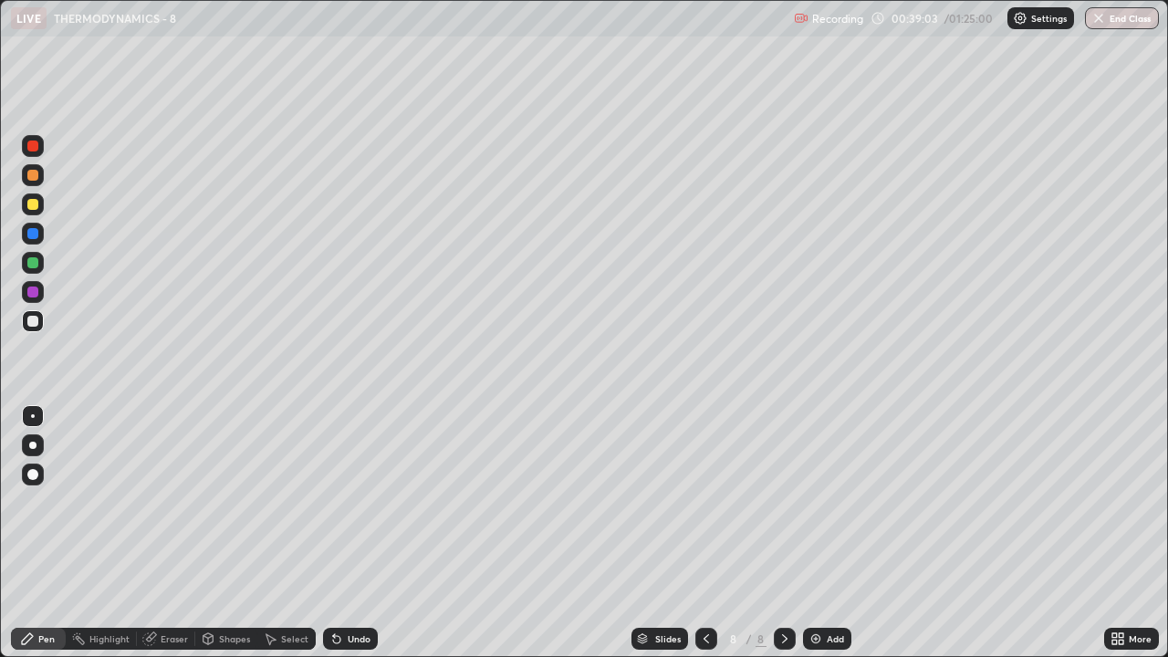
click at [820, 502] on img at bounding box center [815, 638] width 15 height 15
click at [34, 206] on div at bounding box center [32, 204] width 11 height 11
click at [352, 502] on div "Undo" at bounding box center [350, 639] width 55 height 22
click at [349, 502] on div "Undo" at bounding box center [350, 639] width 55 height 22
click at [347, 502] on div "Undo" at bounding box center [350, 639] width 55 height 22
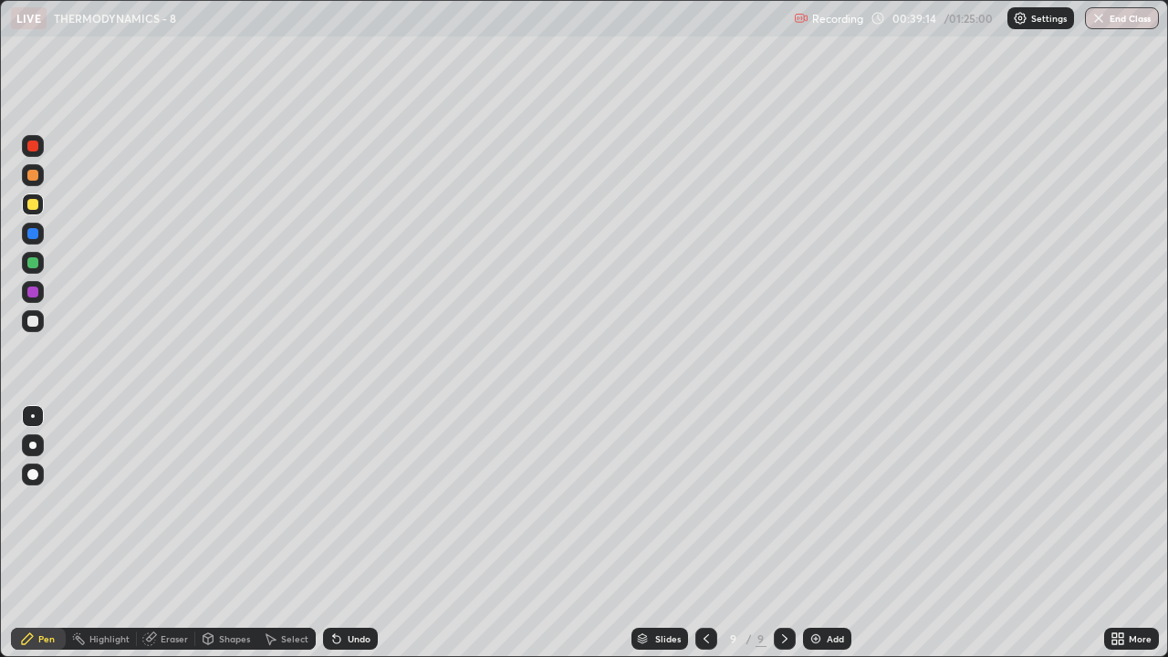
click at [348, 502] on div "Undo" at bounding box center [359, 638] width 23 height 9
click at [356, 502] on div "Undo" at bounding box center [359, 638] width 23 height 9
click at [30, 323] on div at bounding box center [32, 321] width 11 height 11
click at [342, 502] on div "Undo" at bounding box center [350, 639] width 55 height 22
click at [36, 261] on div at bounding box center [32, 262] width 11 height 11
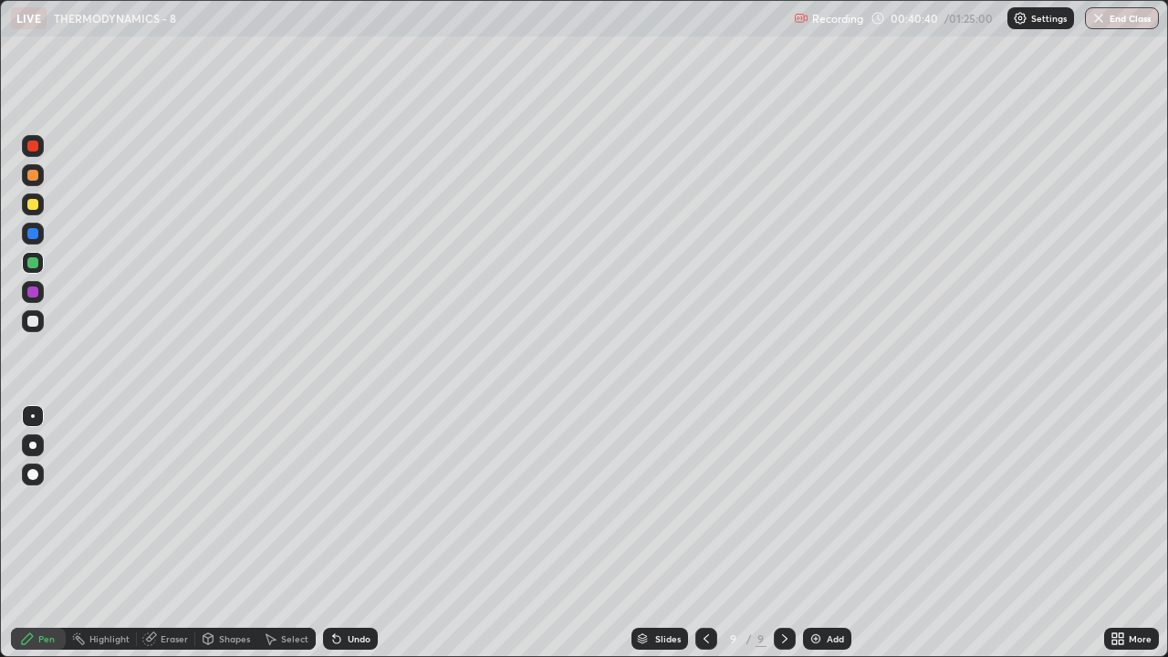
click at [30, 321] on div at bounding box center [32, 321] width 11 height 11
click at [349, 502] on div "Undo" at bounding box center [359, 638] width 23 height 9
click at [353, 502] on div "Undo" at bounding box center [359, 638] width 23 height 9
click at [704, 502] on icon at bounding box center [706, 638] width 5 height 9
click at [704, 502] on icon at bounding box center [706, 638] width 15 height 15
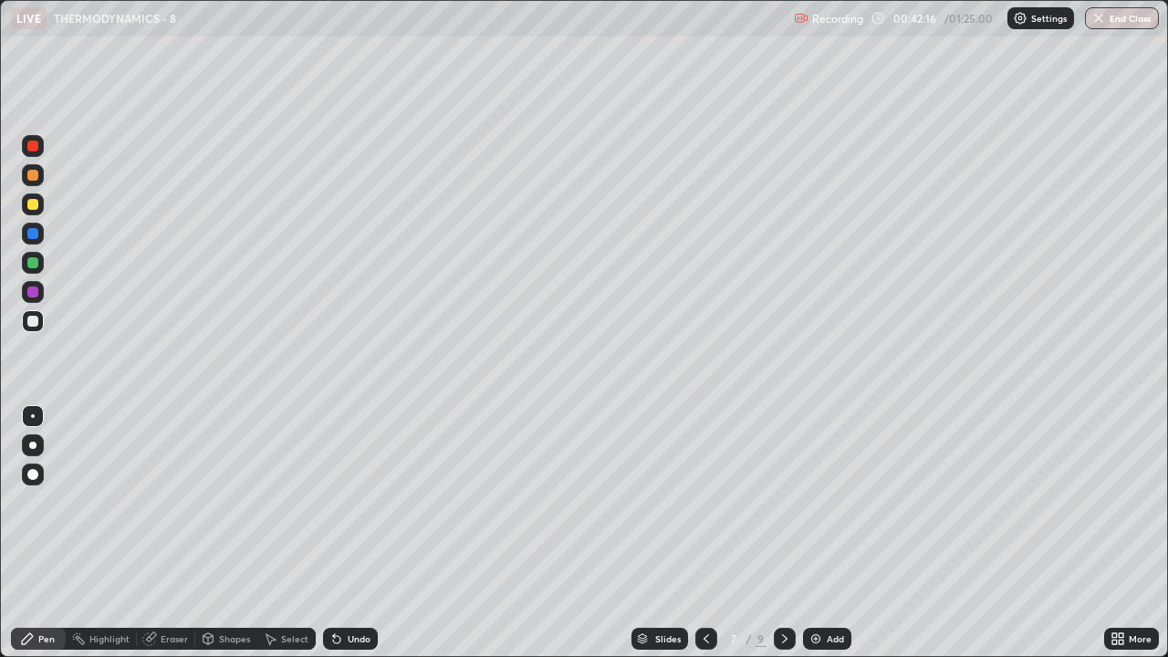
click at [704, 502] on icon at bounding box center [706, 638] width 15 height 15
click at [714, 502] on div at bounding box center [706, 639] width 22 height 22
click at [705, 502] on icon at bounding box center [706, 638] width 15 height 15
click at [702, 502] on div at bounding box center [706, 639] width 22 height 22
click at [785, 502] on icon at bounding box center [784, 638] width 15 height 15
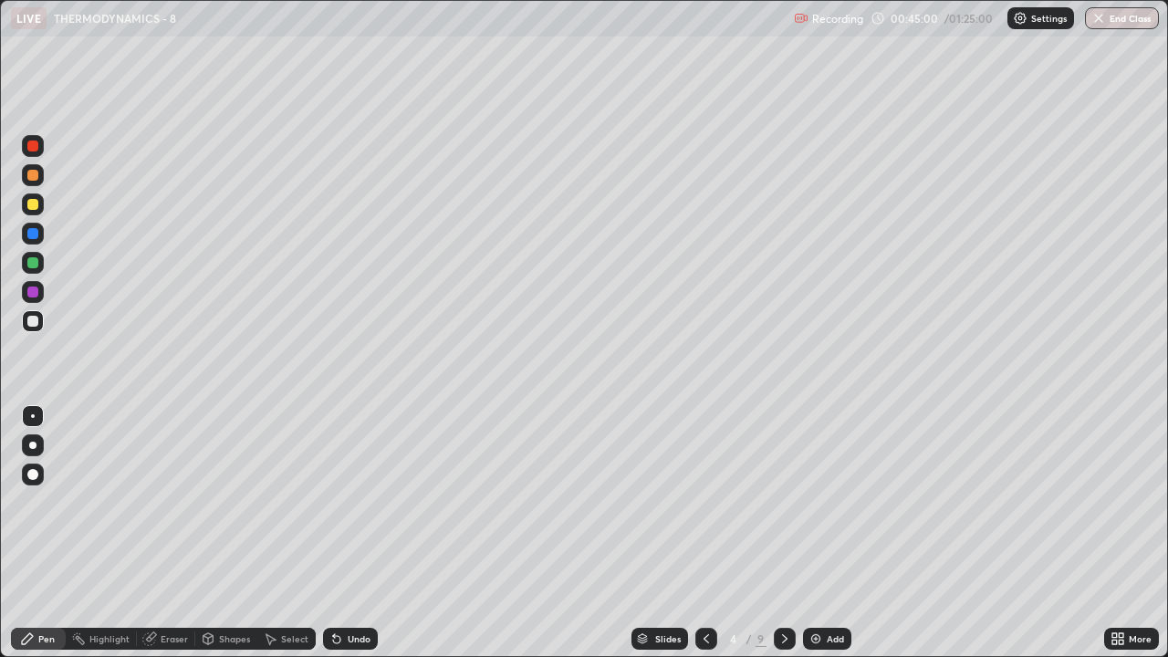
click at [793, 502] on div at bounding box center [785, 639] width 22 height 22
click at [782, 502] on icon at bounding box center [784, 638] width 15 height 15
click at [783, 502] on icon at bounding box center [784, 638] width 15 height 15
click at [782, 502] on icon at bounding box center [784, 638] width 15 height 15
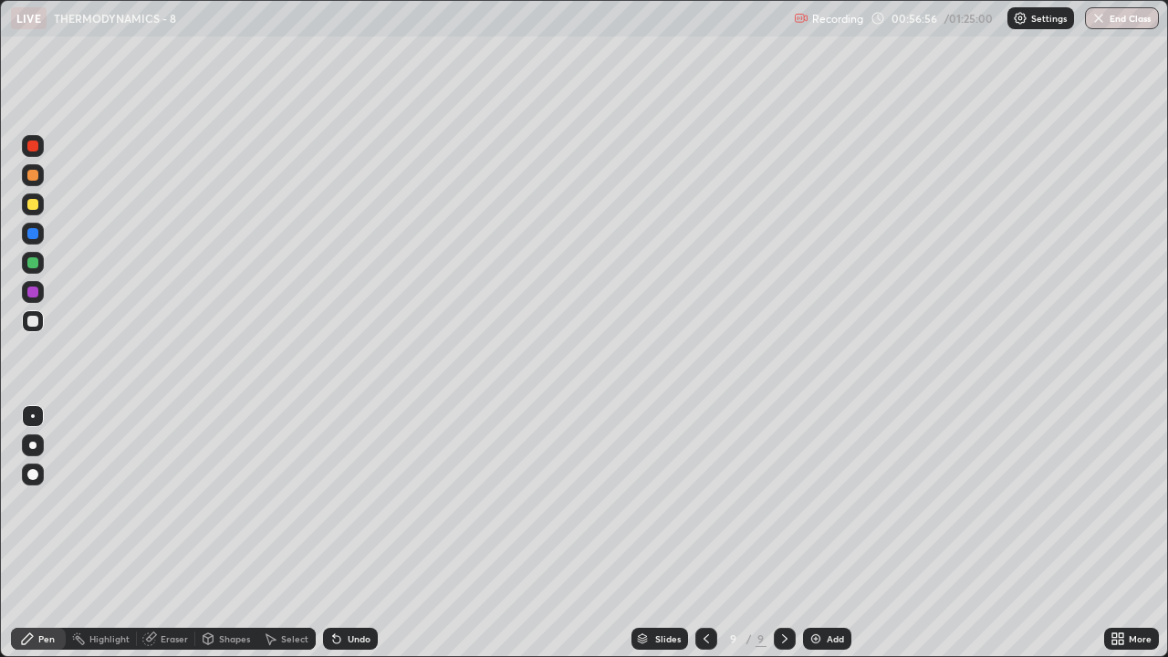
click at [36, 203] on div at bounding box center [32, 204] width 11 height 11
click at [36, 474] on div at bounding box center [32, 474] width 11 height 11
click at [818, 502] on img at bounding box center [815, 638] width 15 height 15
click at [33, 417] on div at bounding box center [33, 416] width 4 height 4
click at [348, 502] on div "Undo" at bounding box center [359, 638] width 23 height 9
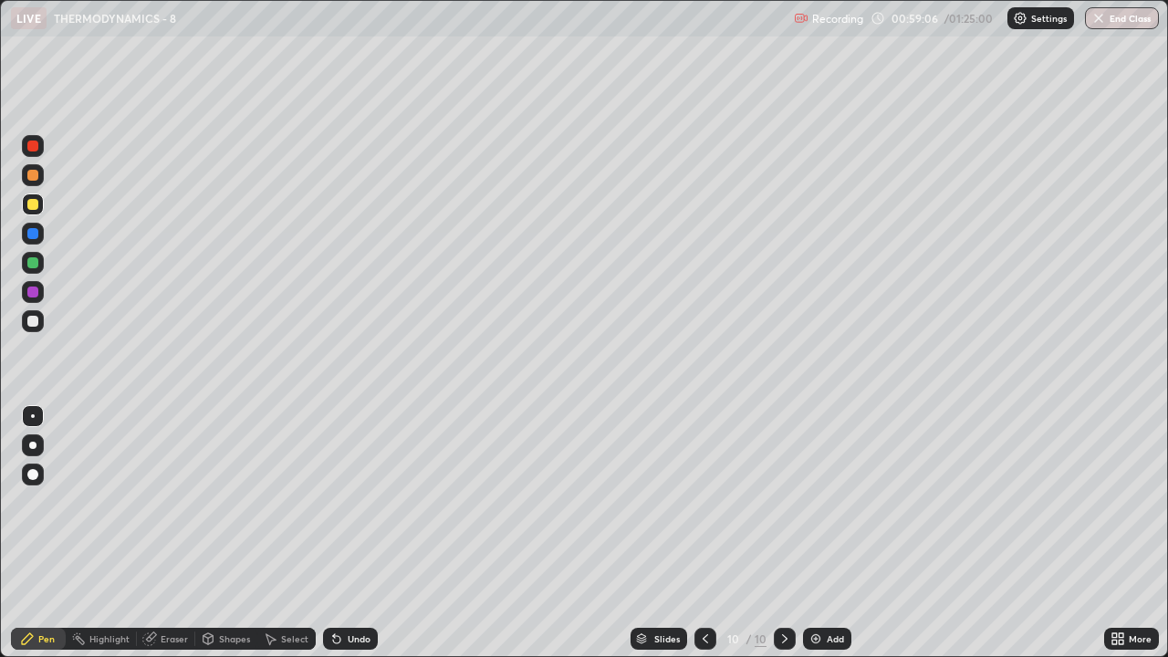
click at [31, 325] on div at bounding box center [32, 321] width 11 height 11
click at [33, 203] on div at bounding box center [32, 204] width 11 height 11
click at [27, 318] on div at bounding box center [32, 321] width 11 height 11
click at [829, 502] on div "Add" at bounding box center [835, 638] width 17 height 9
click at [358, 502] on div "Undo" at bounding box center [359, 638] width 23 height 9
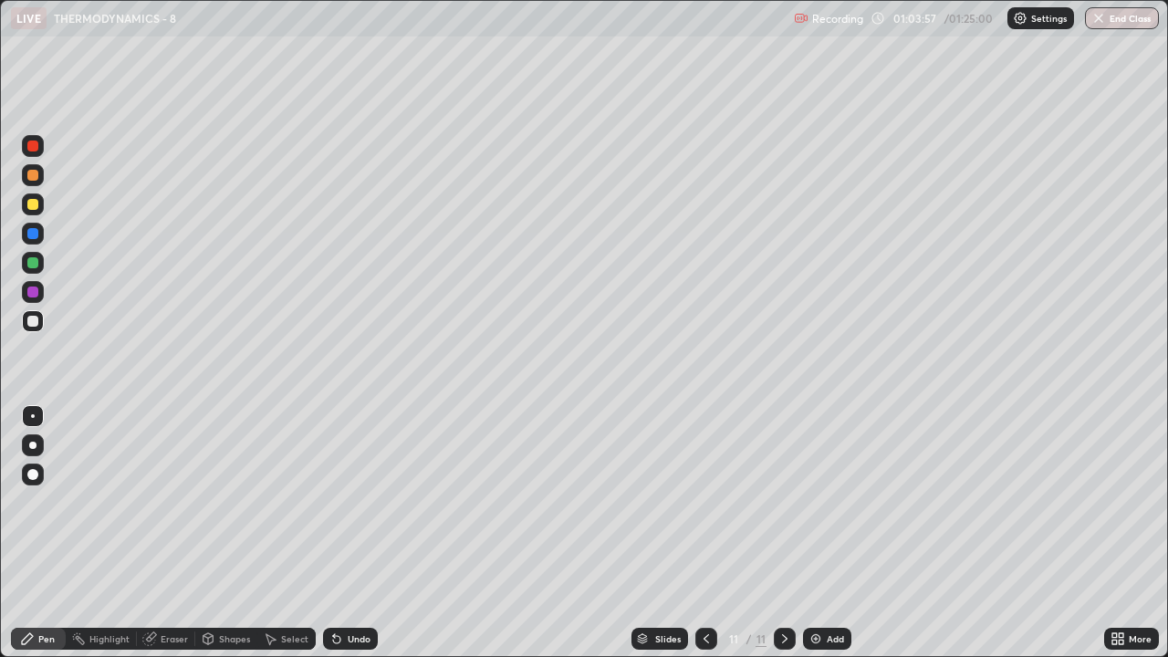
click at [348, 502] on div "Undo" at bounding box center [359, 638] width 23 height 9
click at [702, 502] on icon at bounding box center [706, 638] width 15 height 15
click at [342, 502] on div "Undo" at bounding box center [350, 639] width 55 height 22
click at [351, 502] on div "Undo" at bounding box center [359, 638] width 23 height 9
click at [356, 502] on div "Undo" at bounding box center [359, 638] width 23 height 9
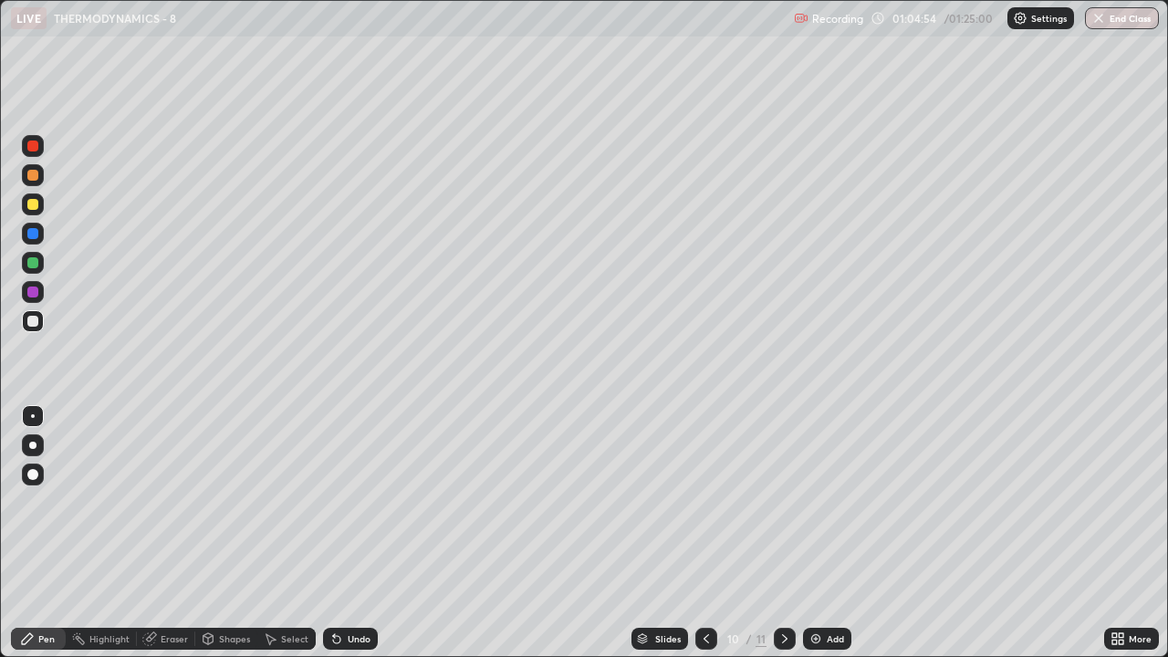
click at [362, 502] on div "Undo" at bounding box center [359, 638] width 23 height 9
click at [364, 502] on div "Undo" at bounding box center [359, 638] width 23 height 9
click at [785, 502] on icon at bounding box center [784, 638] width 15 height 15
click at [35, 263] on div at bounding box center [32, 262] width 11 height 11
click at [702, 502] on icon at bounding box center [706, 638] width 15 height 15
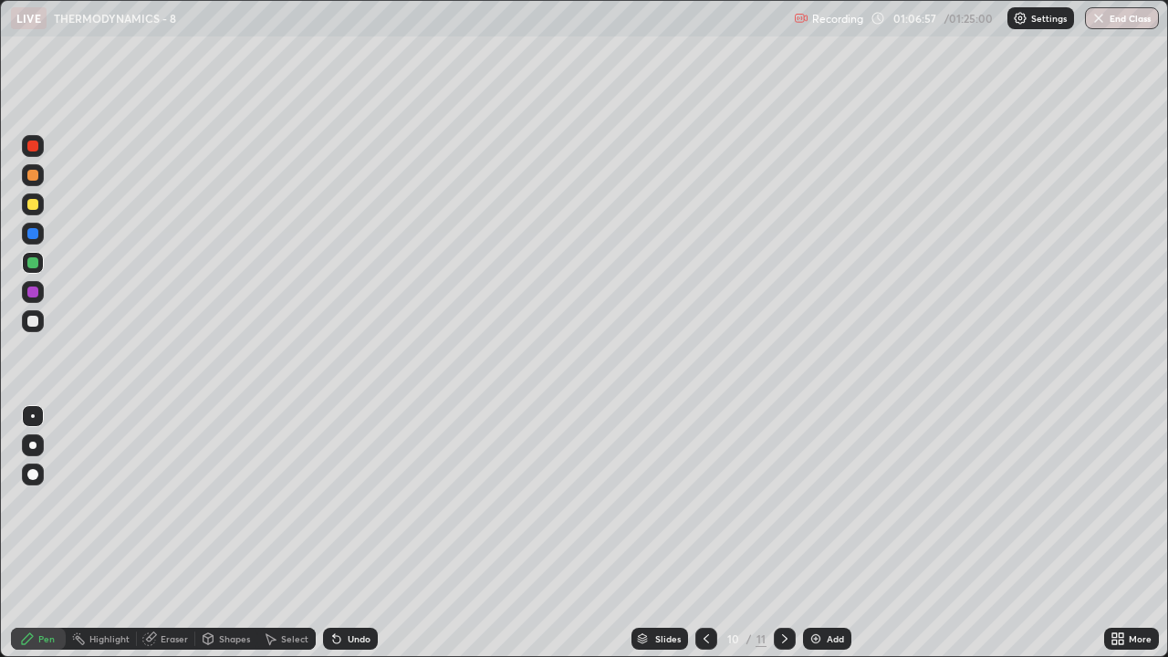
click at [167, 502] on div "Eraser" at bounding box center [174, 638] width 27 height 9
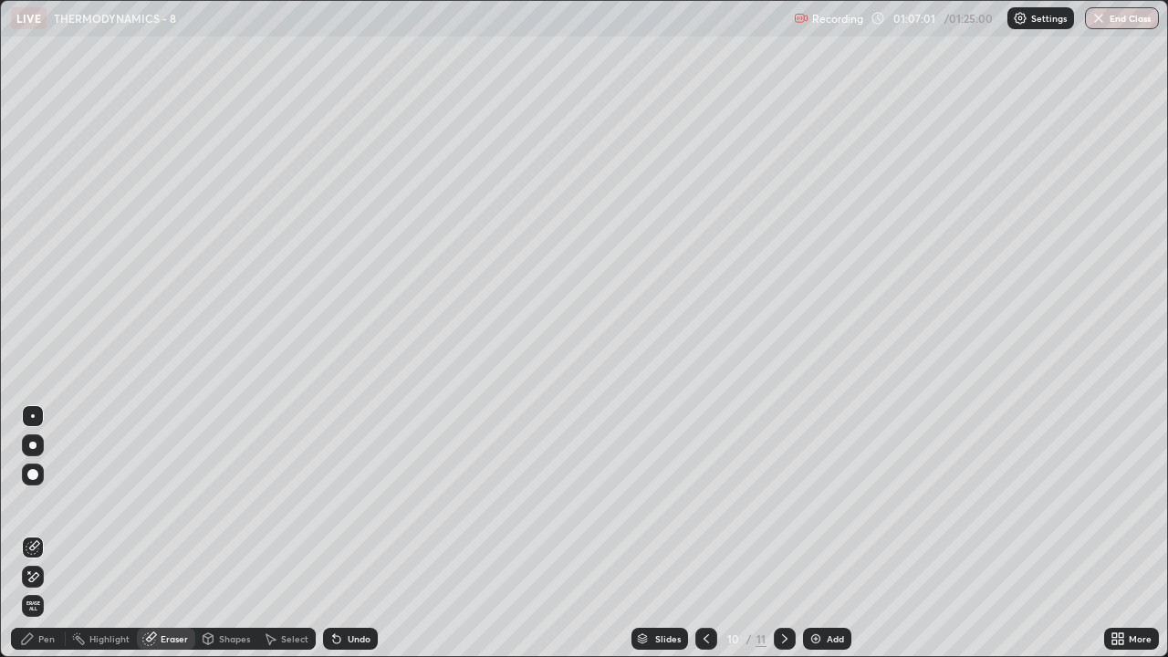
click at [47, 502] on div "Pen" at bounding box center [46, 638] width 16 height 9
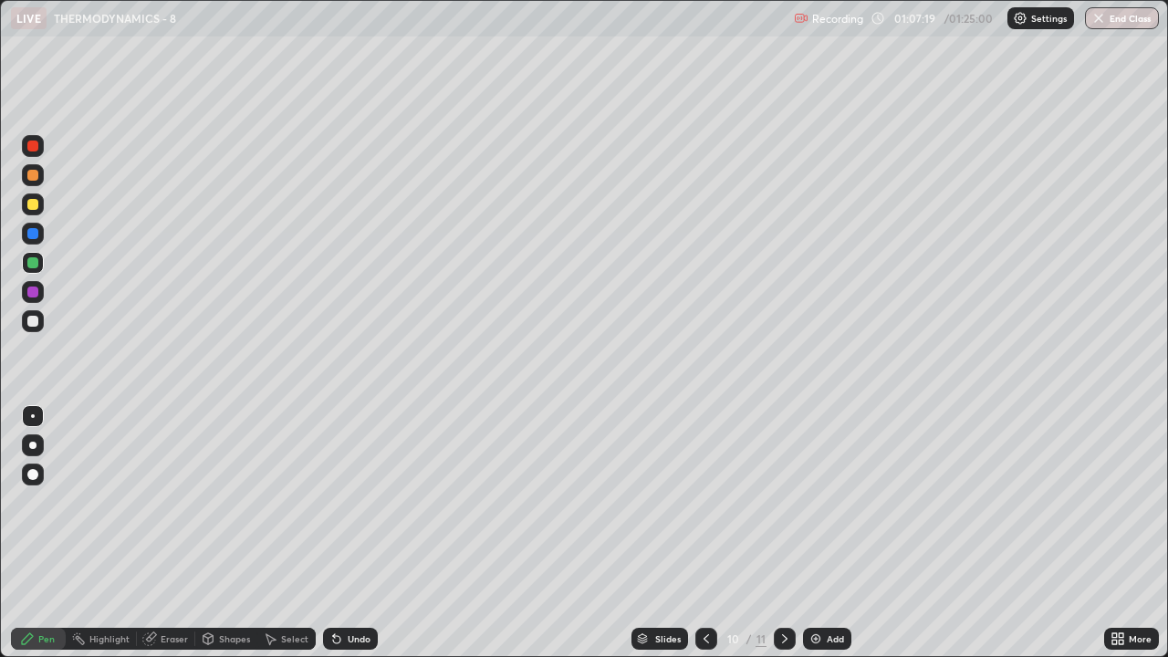
click at [783, 502] on icon at bounding box center [784, 638] width 15 height 15
click at [32, 329] on div at bounding box center [33, 321] width 22 height 22
click at [348, 502] on div "Undo" at bounding box center [359, 638] width 23 height 9
click at [359, 502] on div "Undo" at bounding box center [359, 638] width 23 height 9
click at [34, 203] on div at bounding box center [32, 204] width 11 height 11
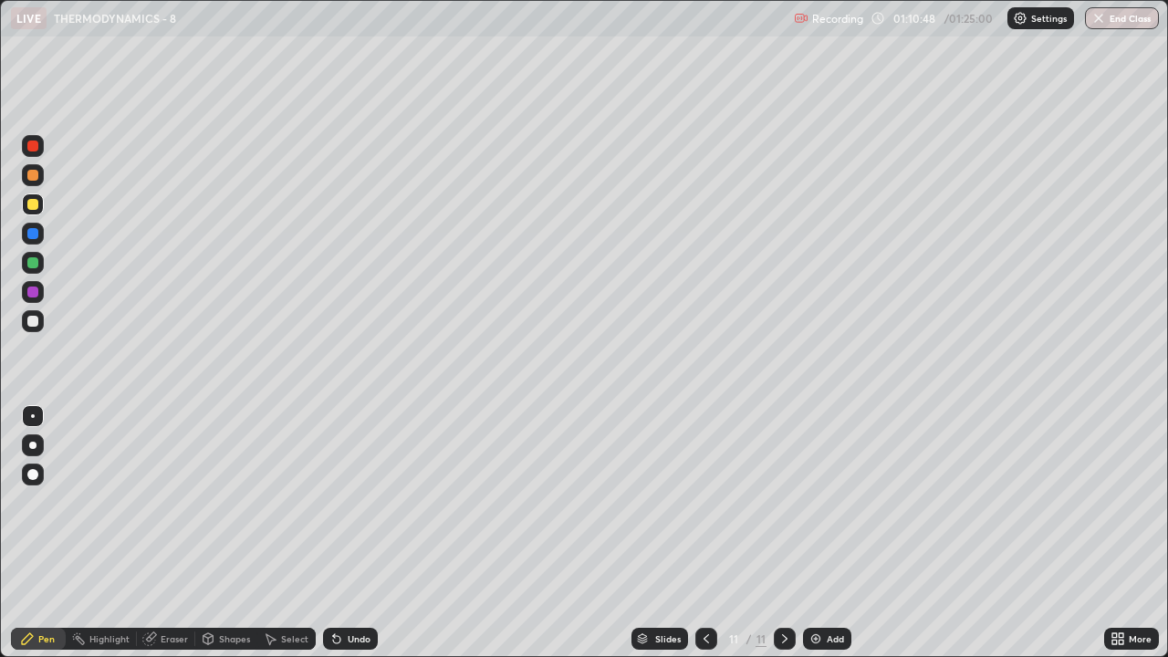
click at [837, 502] on div "Add" at bounding box center [835, 638] width 17 height 9
click at [41, 321] on div at bounding box center [33, 321] width 22 height 22
click at [704, 502] on icon at bounding box center [706, 638] width 15 height 15
click at [784, 502] on icon at bounding box center [784, 638] width 5 height 9
click at [34, 206] on div at bounding box center [32, 204] width 11 height 11
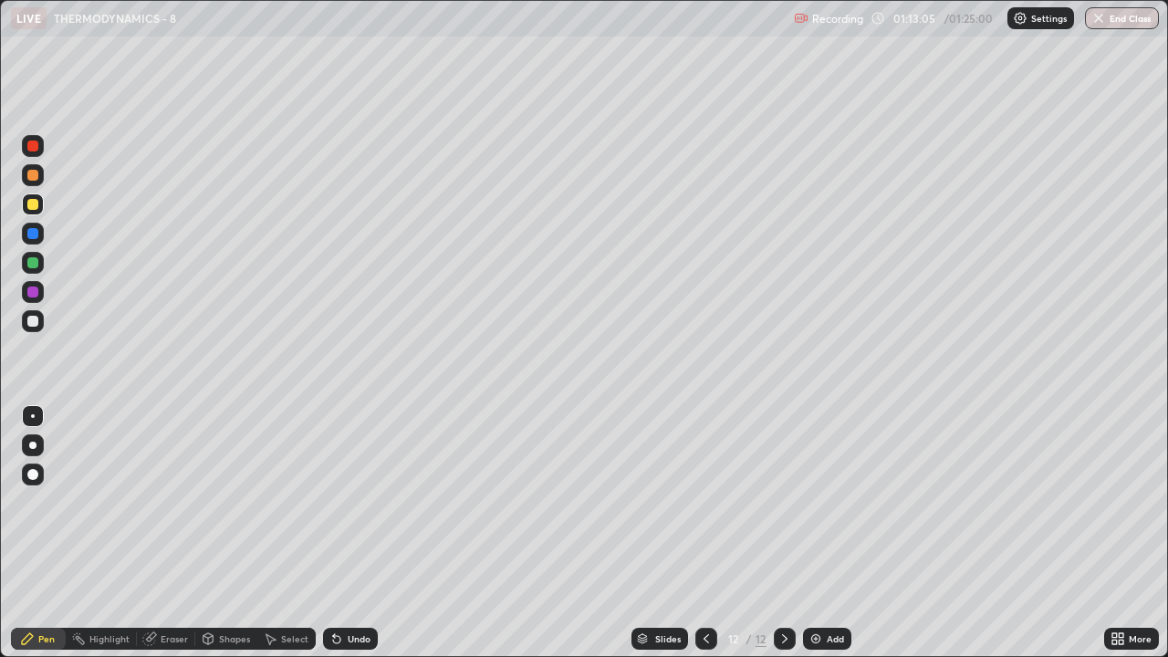
click at [348, 502] on div "Undo" at bounding box center [359, 638] width 23 height 9
click at [32, 323] on div at bounding box center [32, 321] width 11 height 11
click at [32, 322] on div at bounding box center [32, 321] width 11 height 11
click at [37, 214] on div at bounding box center [33, 204] width 22 height 22
click at [27, 318] on div at bounding box center [32, 321] width 11 height 11
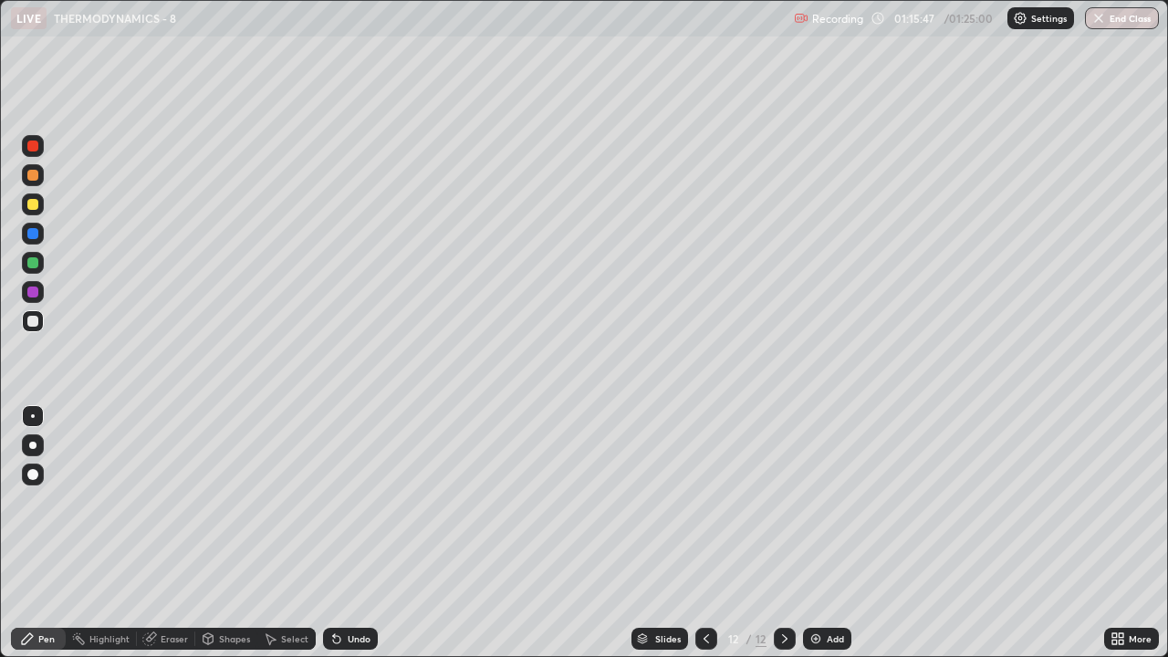
click at [25, 321] on div at bounding box center [33, 321] width 22 height 22
click at [829, 502] on div "Add" at bounding box center [835, 638] width 17 height 9
click at [32, 206] on div at bounding box center [32, 204] width 11 height 11
click at [35, 319] on div at bounding box center [32, 321] width 11 height 11
click at [36, 326] on div at bounding box center [32, 321] width 11 height 11
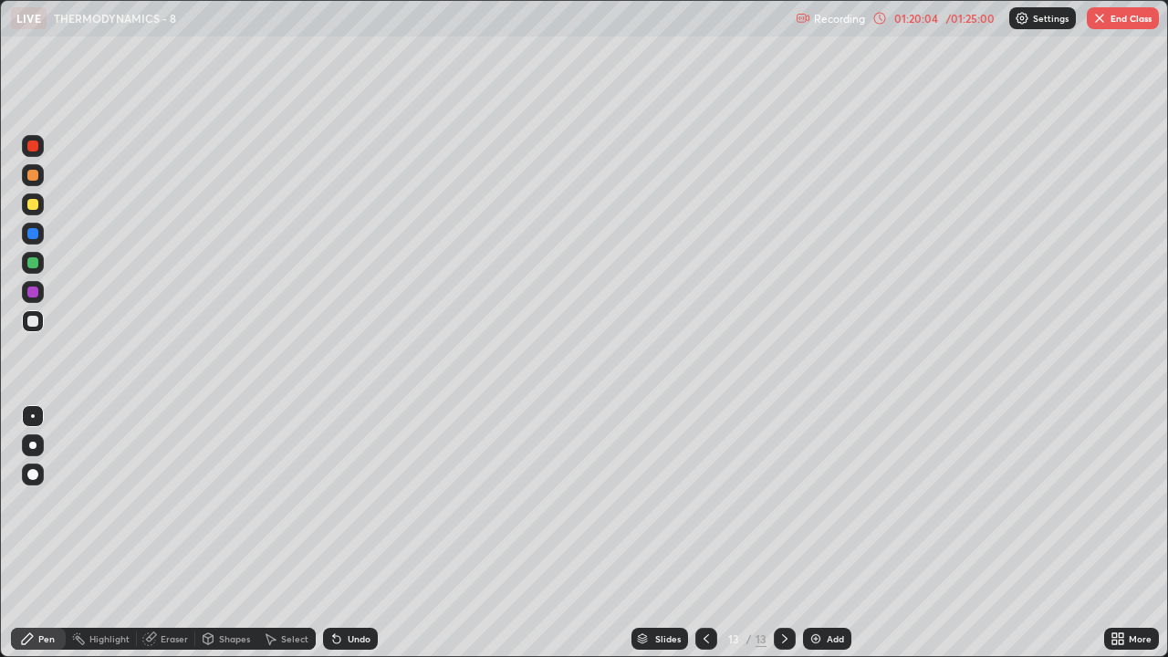
click at [948, 21] on div "/ 01:25:00" at bounding box center [970, 18] width 57 height 11
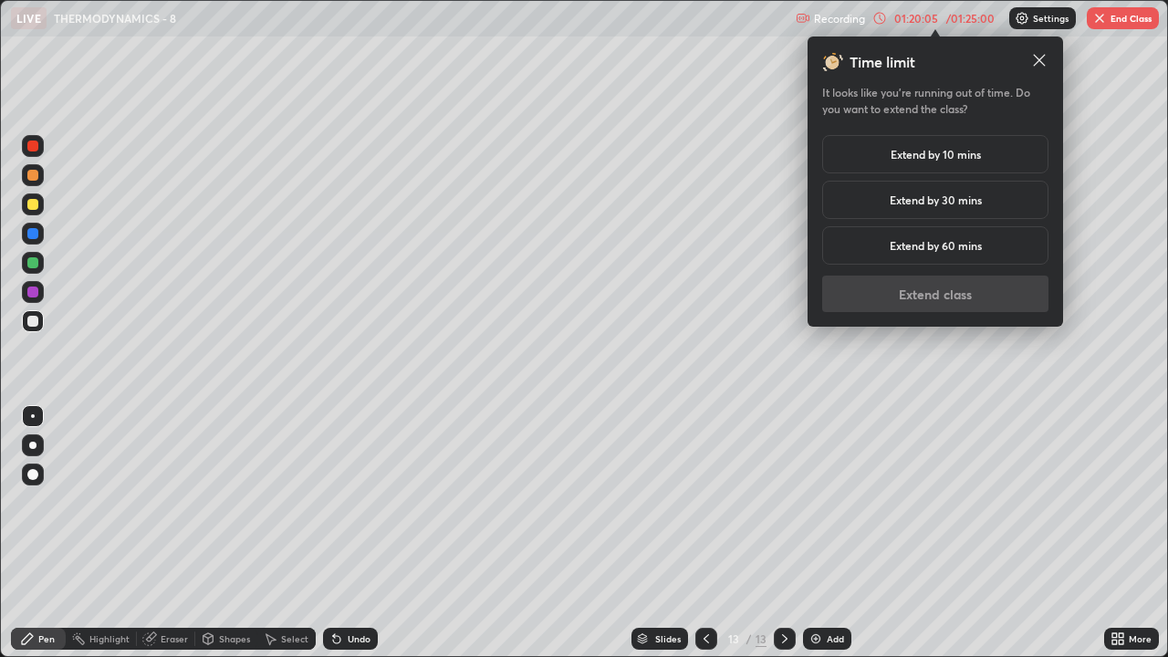
click at [954, 163] on div "Extend by 10 mins" at bounding box center [935, 154] width 226 height 38
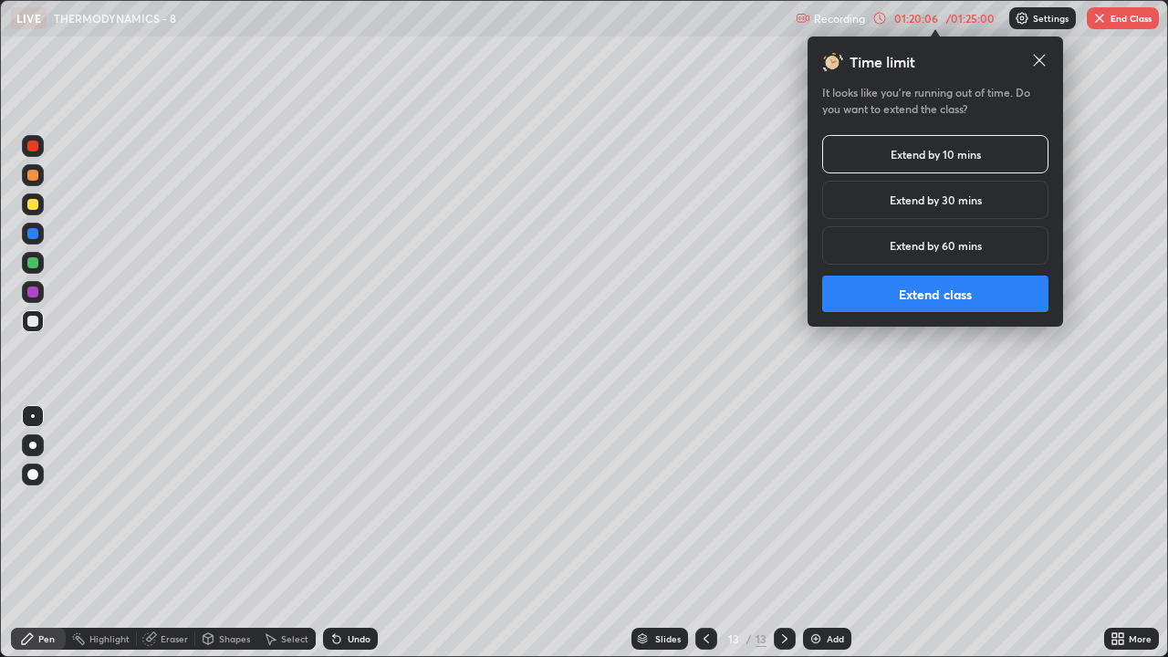
click at [939, 289] on button "Extend class" at bounding box center [935, 294] width 226 height 36
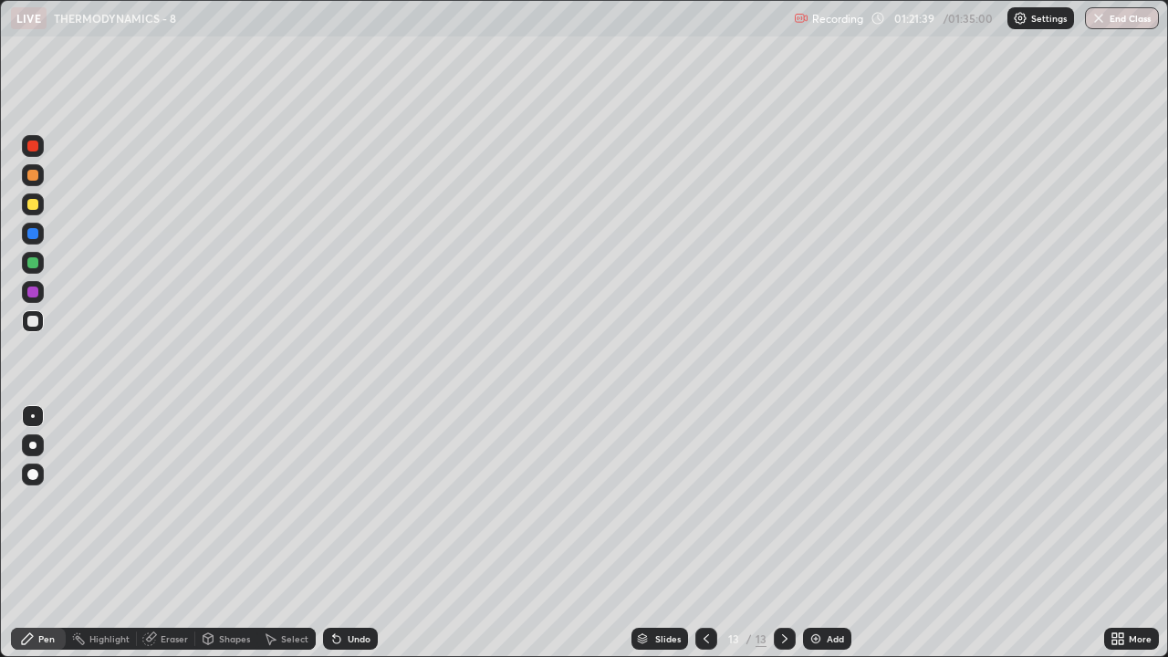
click at [811, 502] on img at bounding box center [815, 638] width 15 height 15
click at [352, 502] on div "Undo" at bounding box center [359, 638] width 23 height 9
click at [350, 502] on div "Undo" at bounding box center [359, 638] width 23 height 9
click at [348, 502] on div "Undo" at bounding box center [359, 638] width 23 height 9
click at [33, 261] on div at bounding box center [32, 262] width 11 height 11
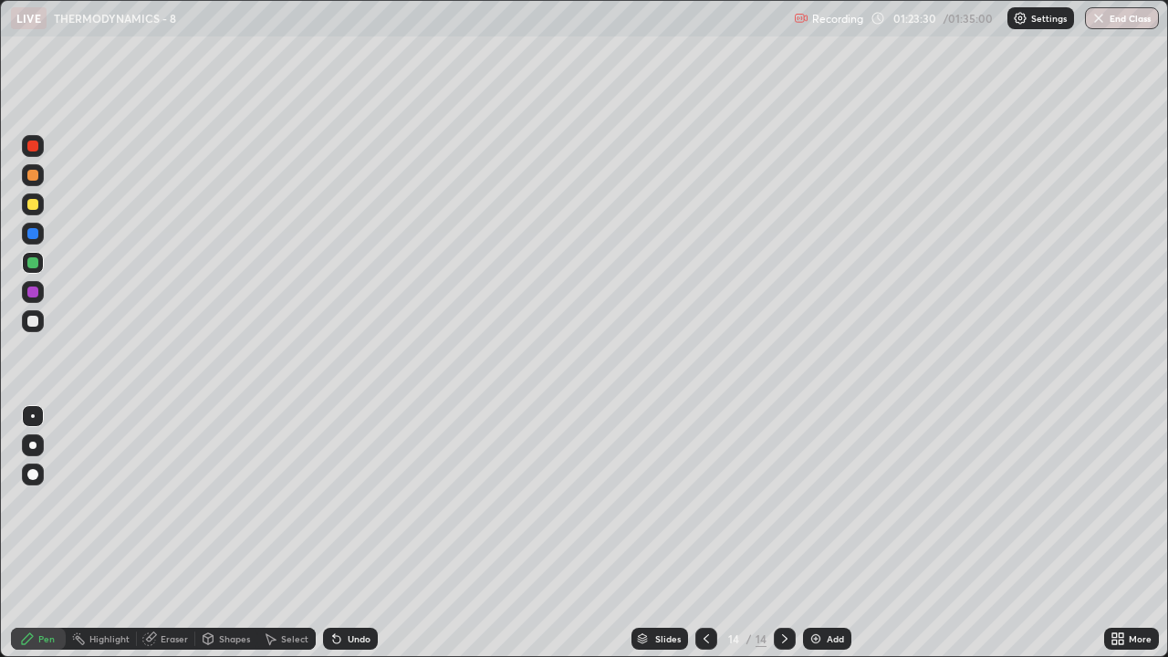
click at [33, 323] on div at bounding box center [32, 321] width 11 height 11
click at [833, 502] on div "Add" at bounding box center [835, 638] width 17 height 9
click at [354, 502] on div "Undo" at bounding box center [359, 638] width 23 height 9
click at [1098, 21] on img "button" at bounding box center [1098, 18] width 15 height 15
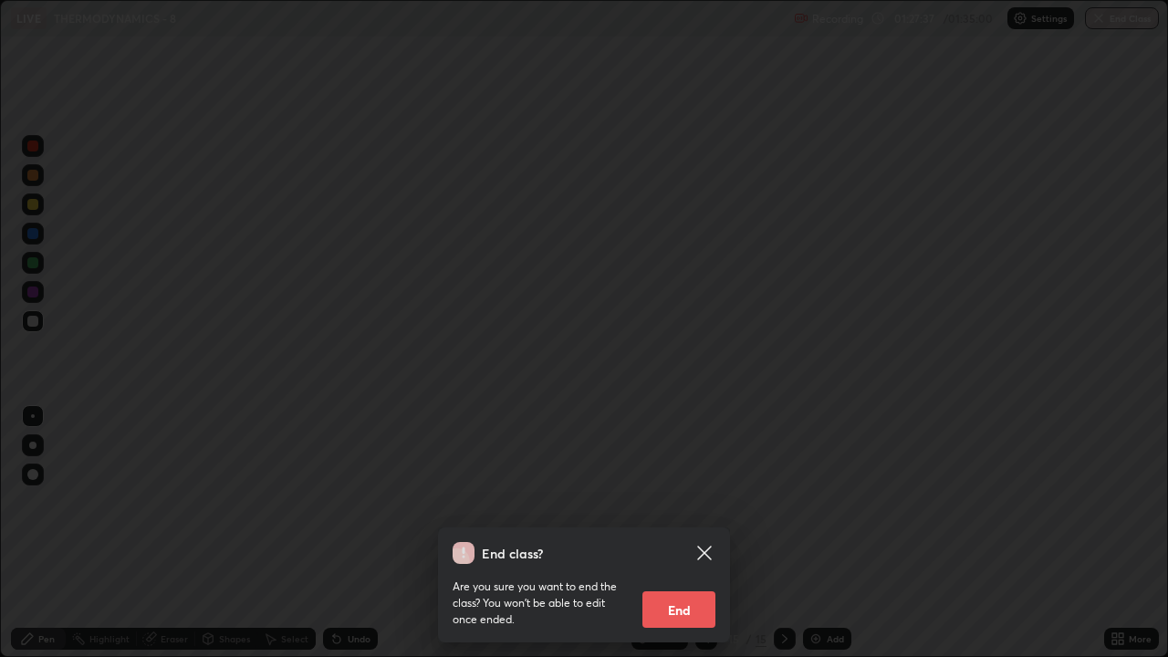
click at [681, 502] on button "End" at bounding box center [678, 609] width 73 height 36
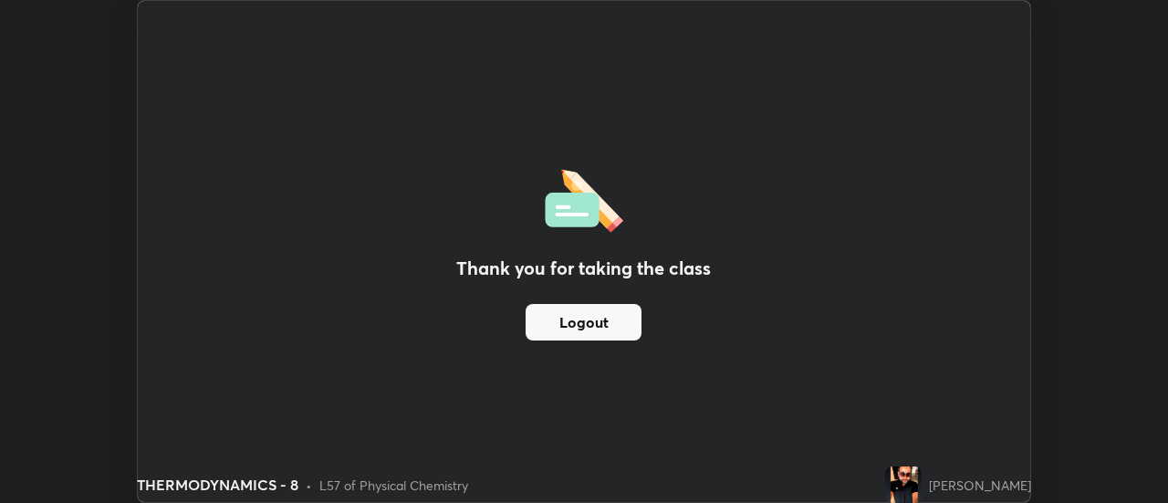
scroll to position [90746, 90080]
